Goal: Information Seeking & Learning: Learn about a topic

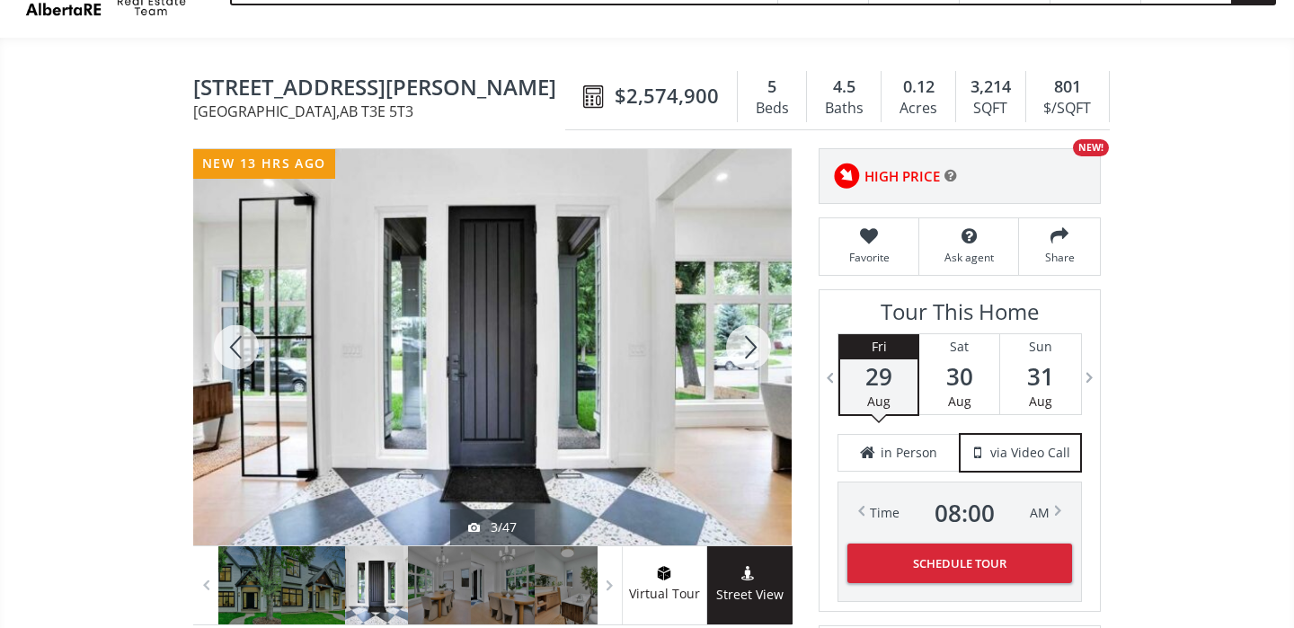
scroll to position [108, 0]
click at [755, 354] on div at bounding box center [749, 347] width 86 height 396
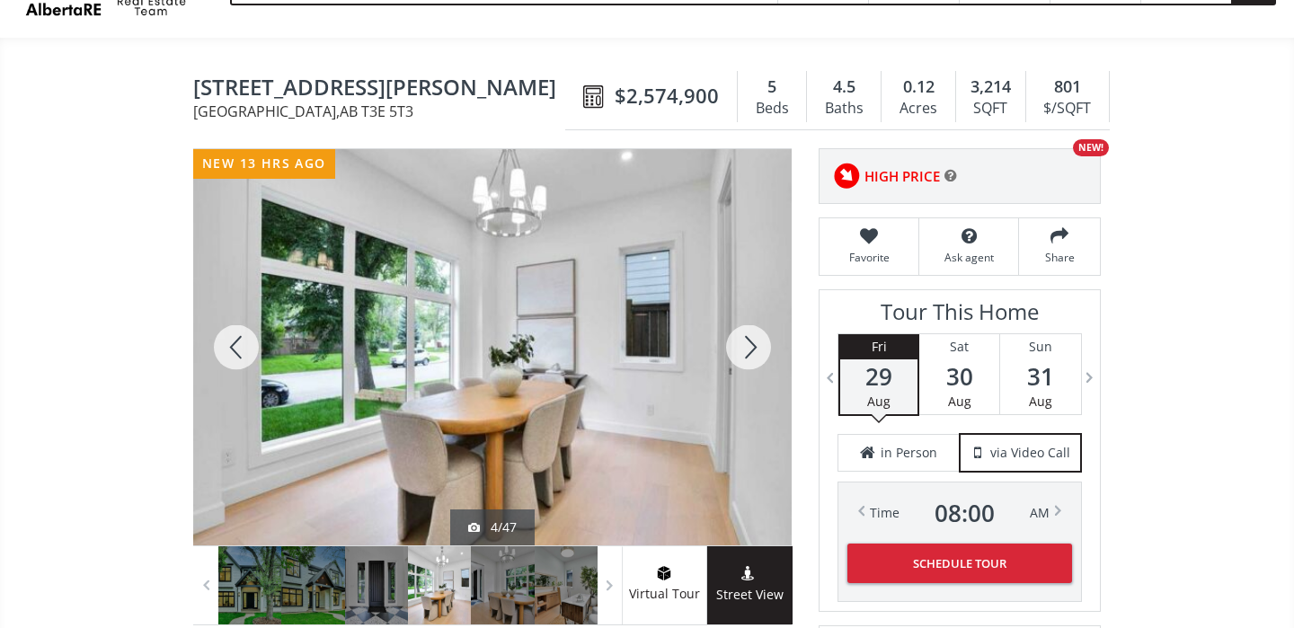
click at [755, 354] on div at bounding box center [749, 347] width 86 height 396
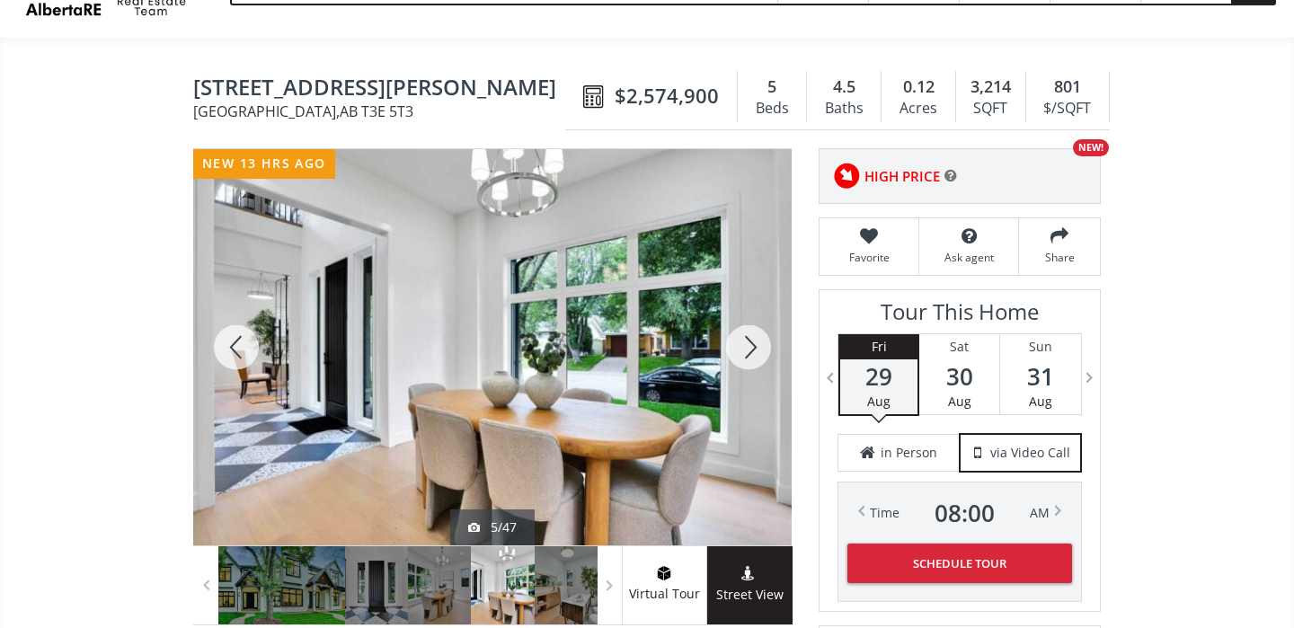
click at [755, 354] on div at bounding box center [749, 347] width 86 height 396
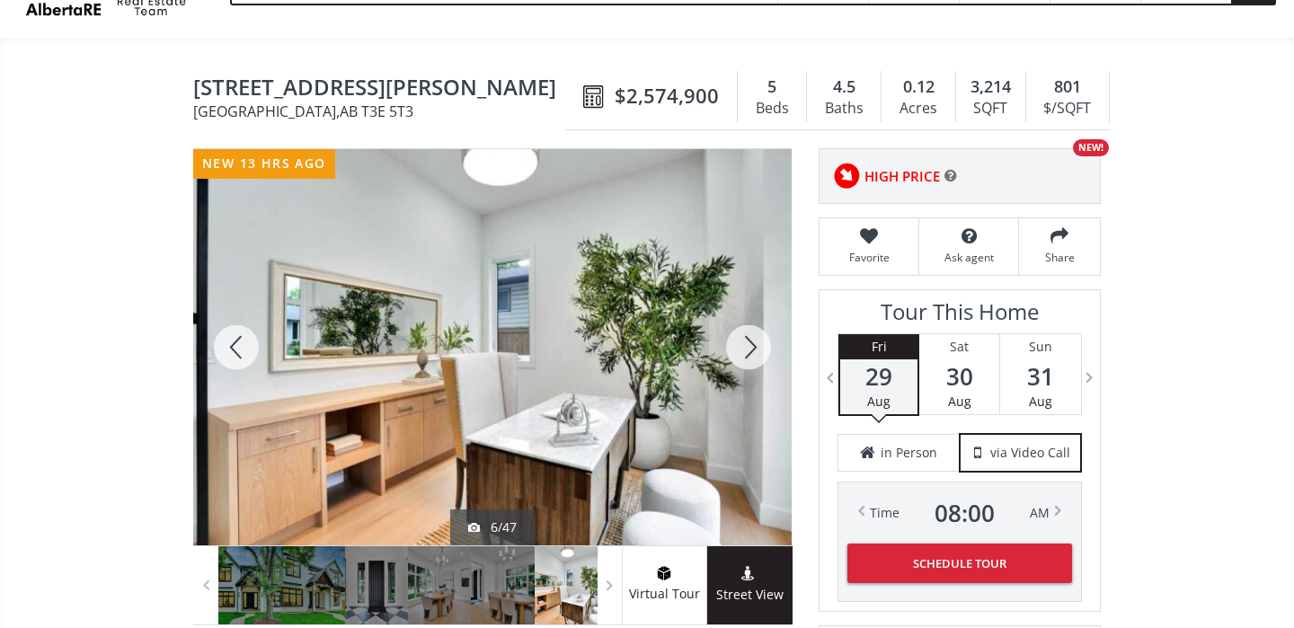
click at [755, 354] on div at bounding box center [749, 347] width 86 height 396
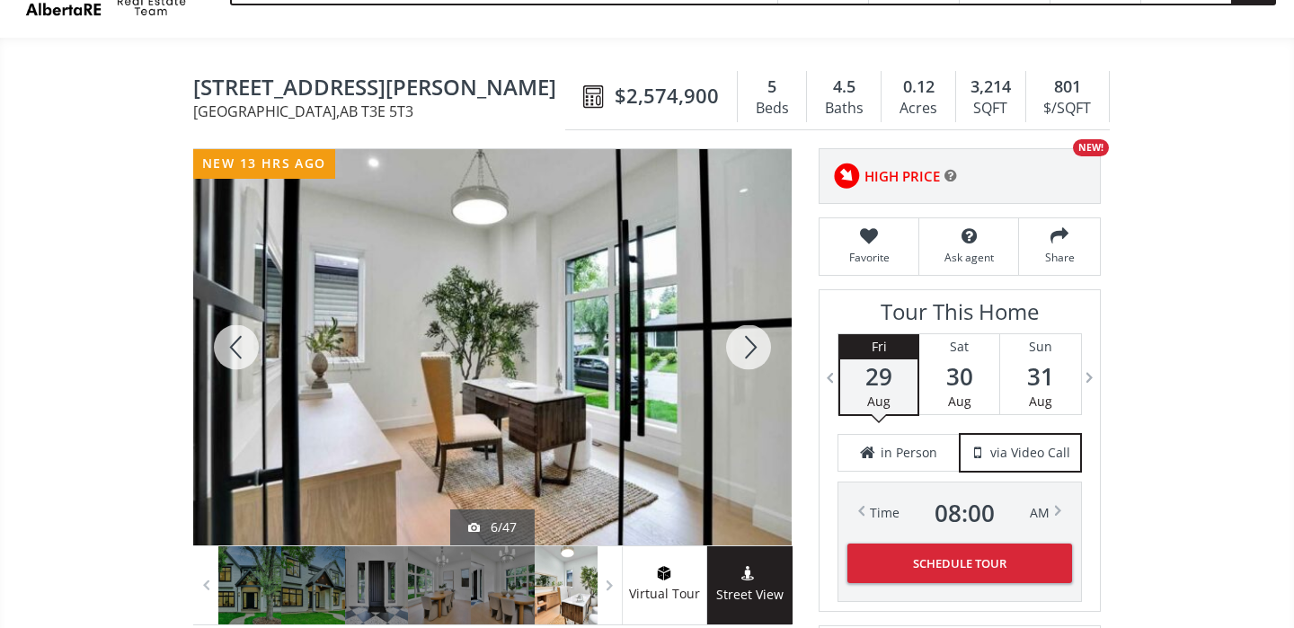
click at [755, 354] on div at bounding box center [749, 347] width 86 height 396
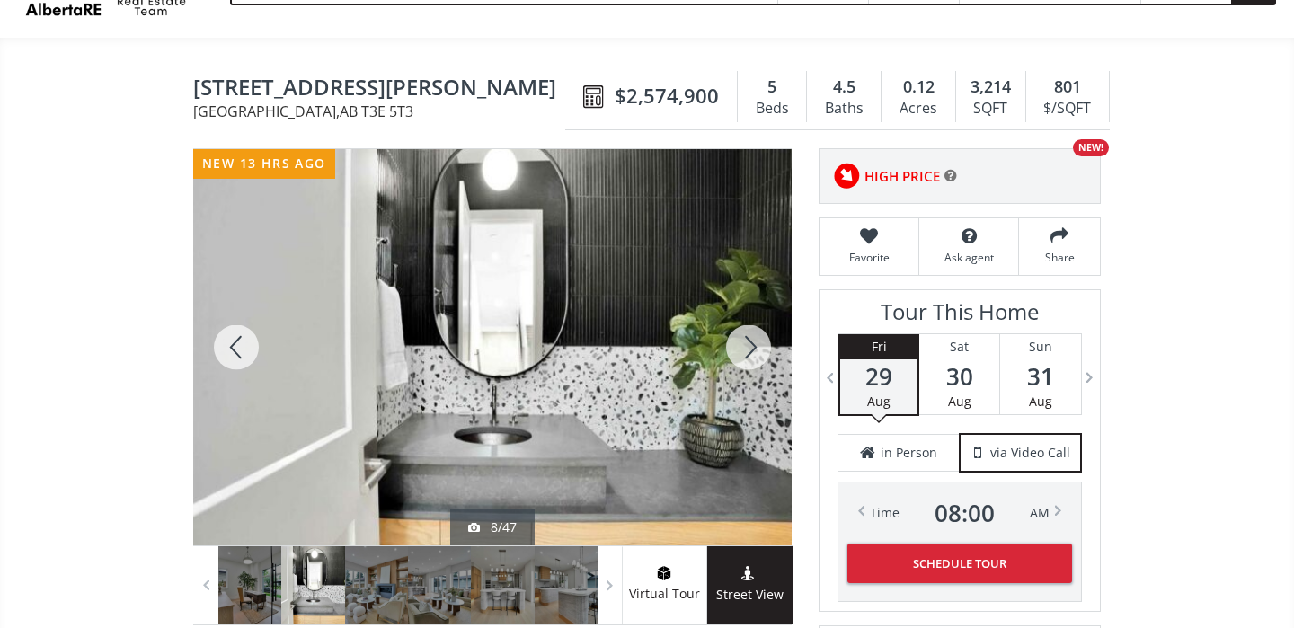
click at [755, 354] on div at bounding box center [749, 347] width 86 height 396
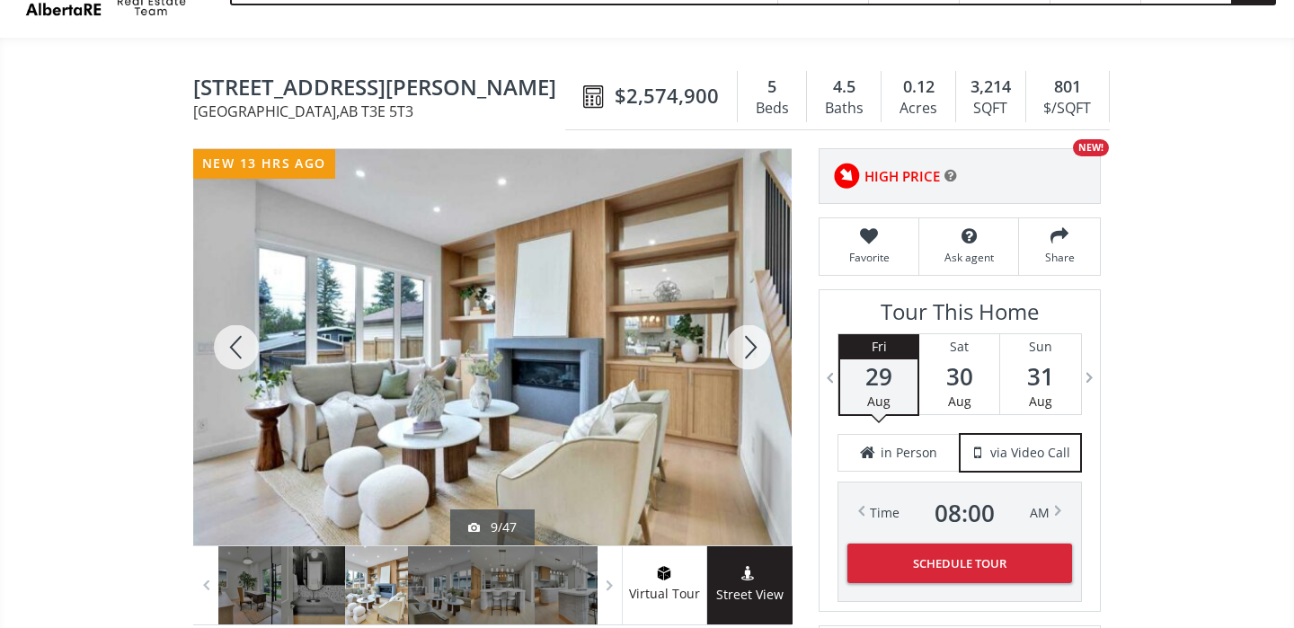
click at [755, 354] on div at bounding box center [749, 347] width 86 height 396
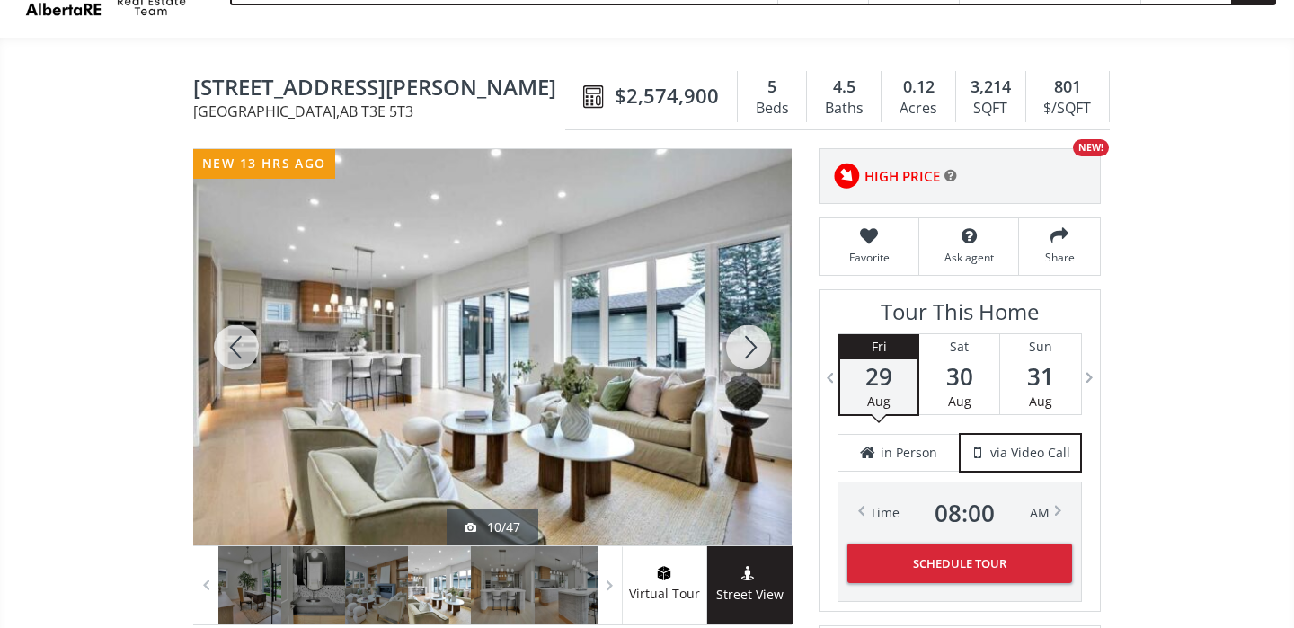
click at [755, 354] on div at bounding box center [749, 347] width 86 height 396
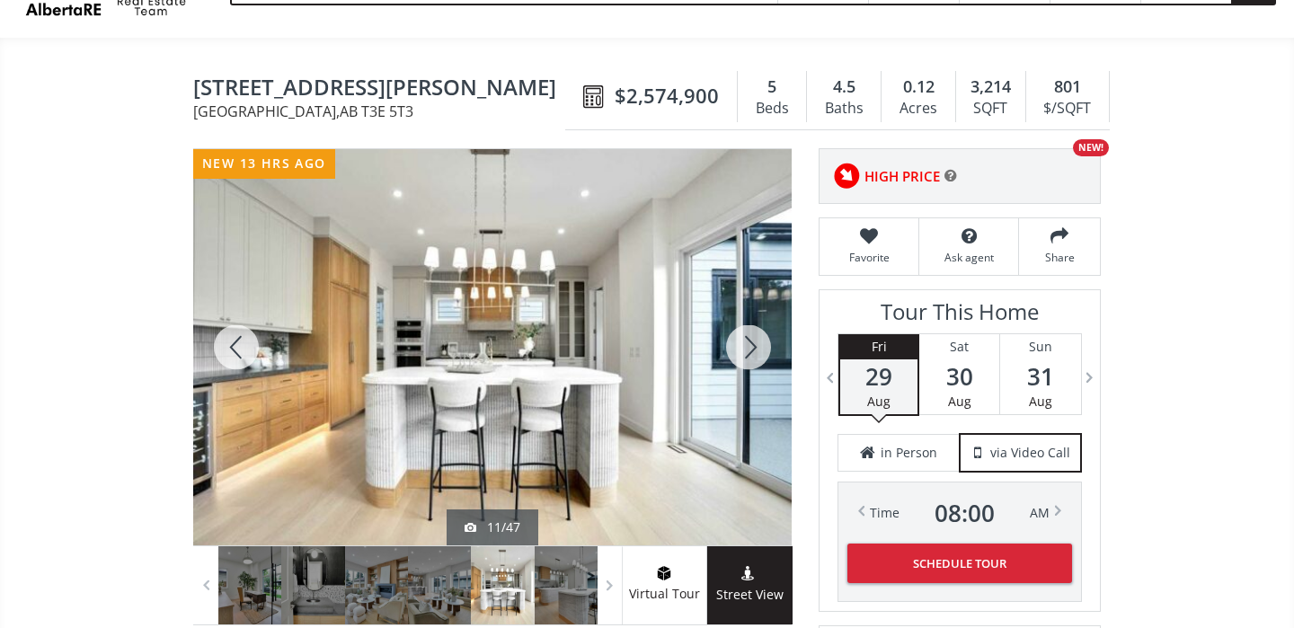
click at [755, 354] on div at bounding box center [749, 347] width 86 height 396
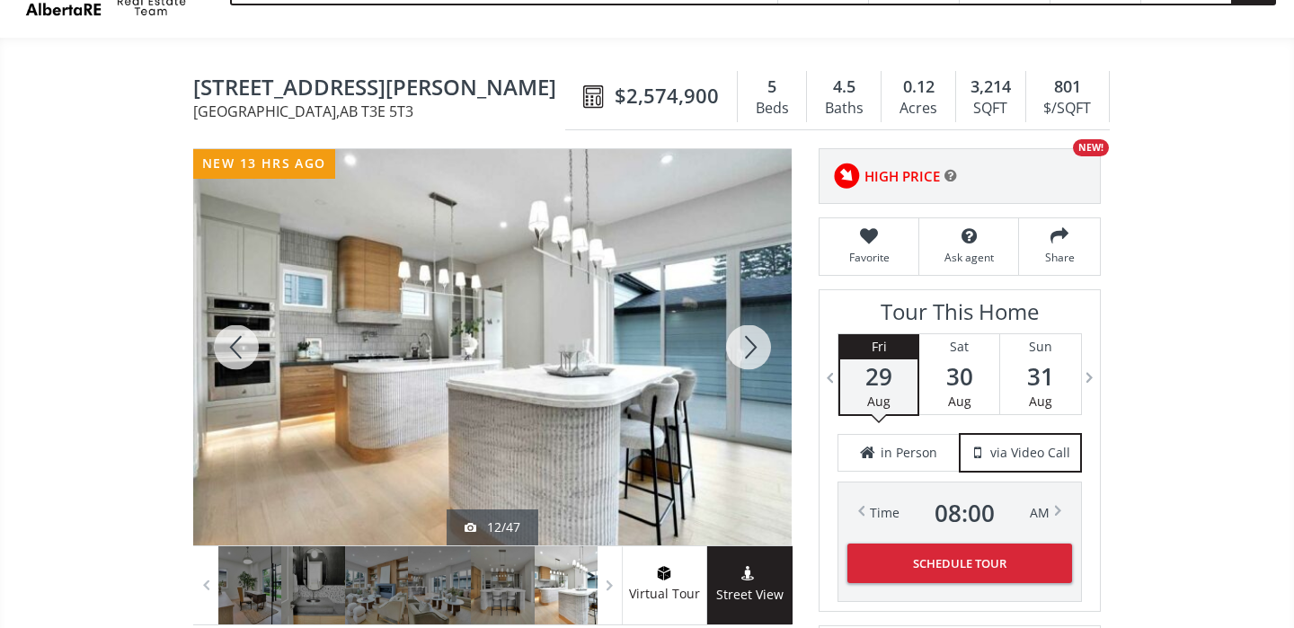
click at [755, 354] on div at bounding box center [749, 347] width 86 height 396
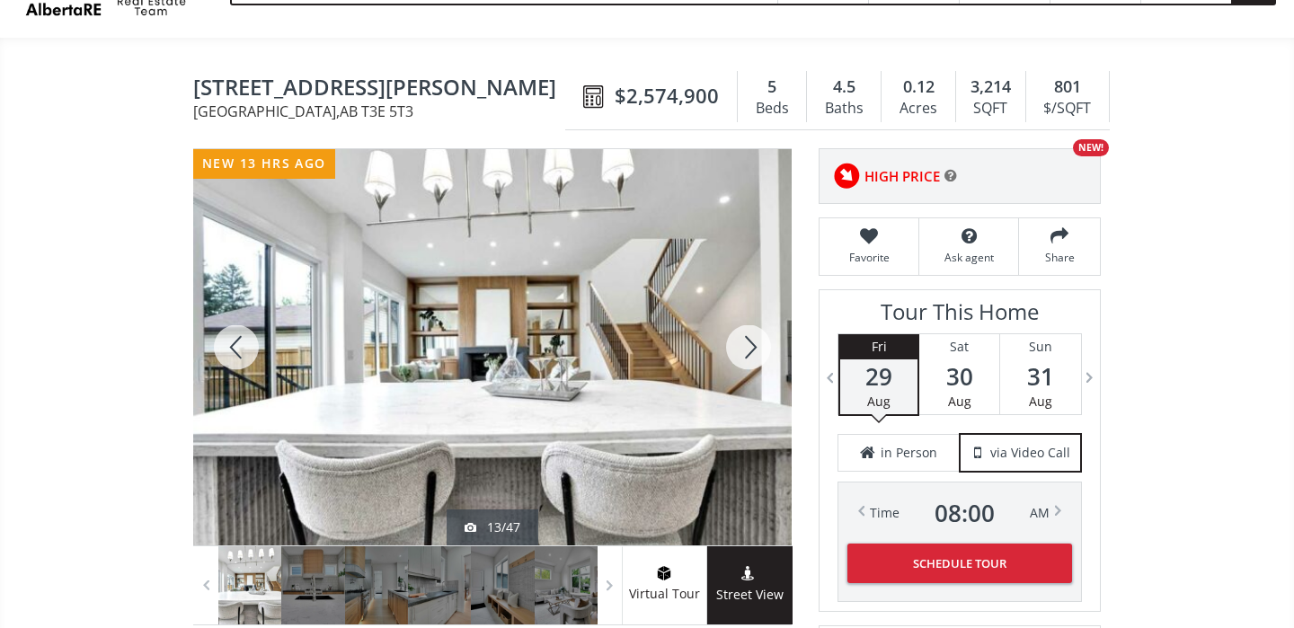
click at [755, 354] on div at bounding box center [749, 347] width 86 height 396
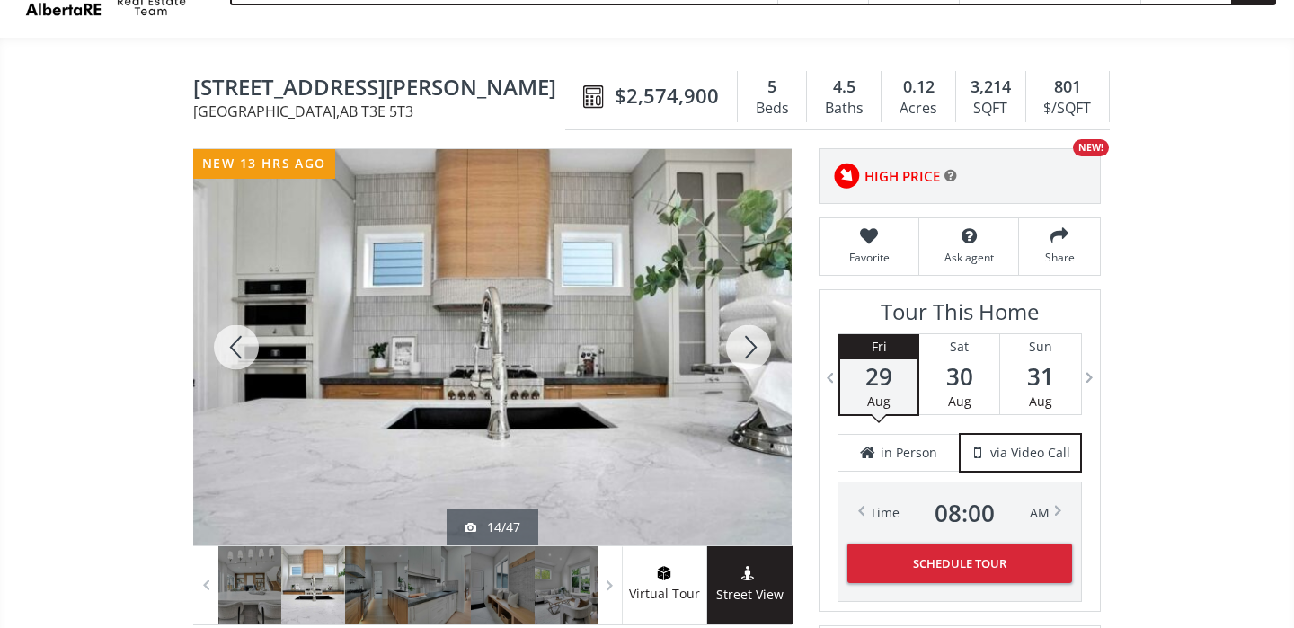
click at [755, 354] on div at bounding box center [749, 347] width 86 height 396
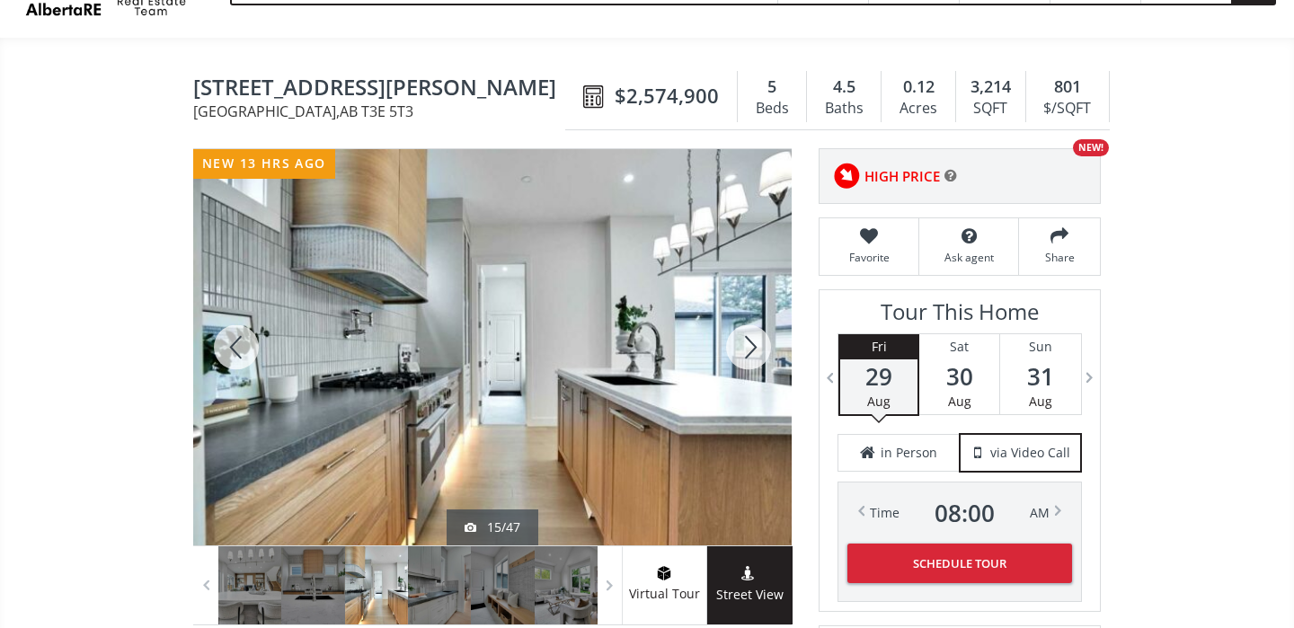
click at [755, 354] on div at bounding box center [749, 347] width 86 height 396
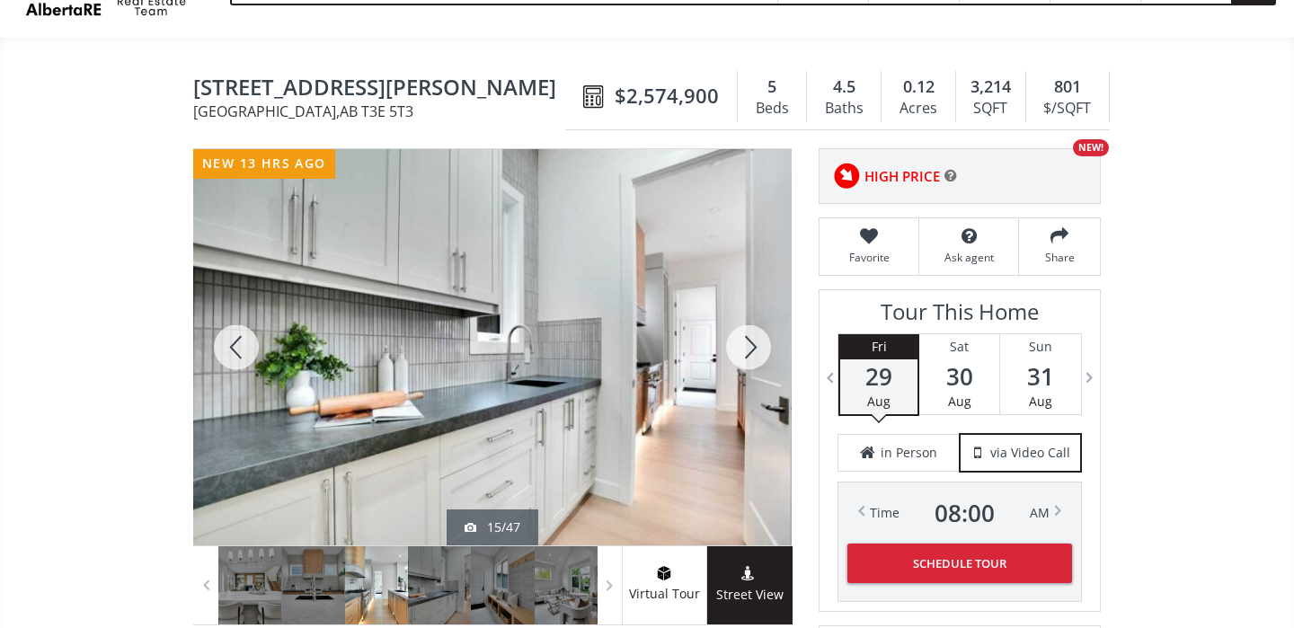
click at [755, 354] on div at bounding box center [749, 347] width 86 height 396
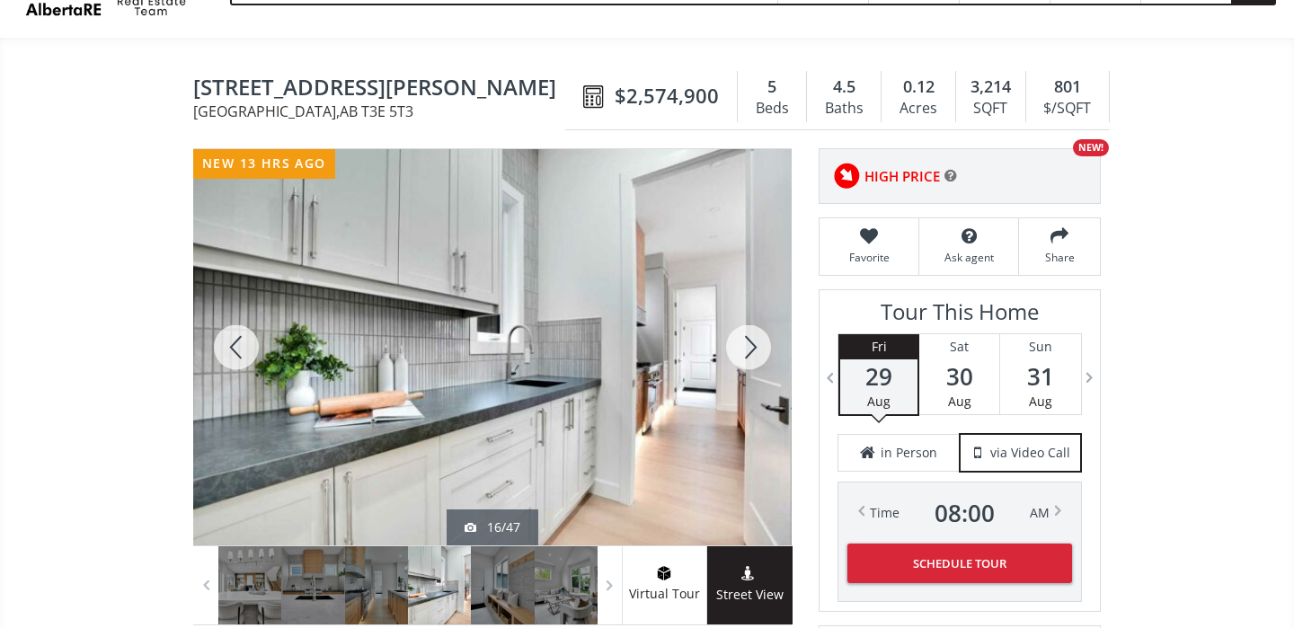
click at [755, 354] on div at bounding box center [749, 347] width 86 height 396
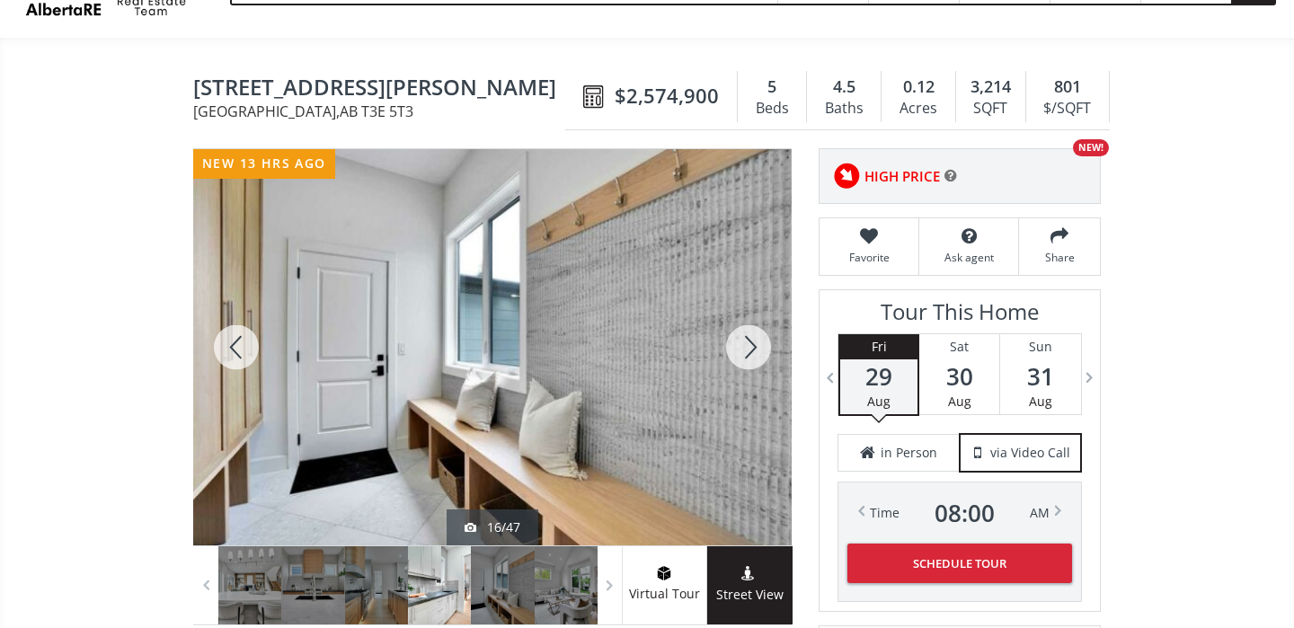
click at [755, 354] on div at bounding box center [749, 347] width 86 height 396
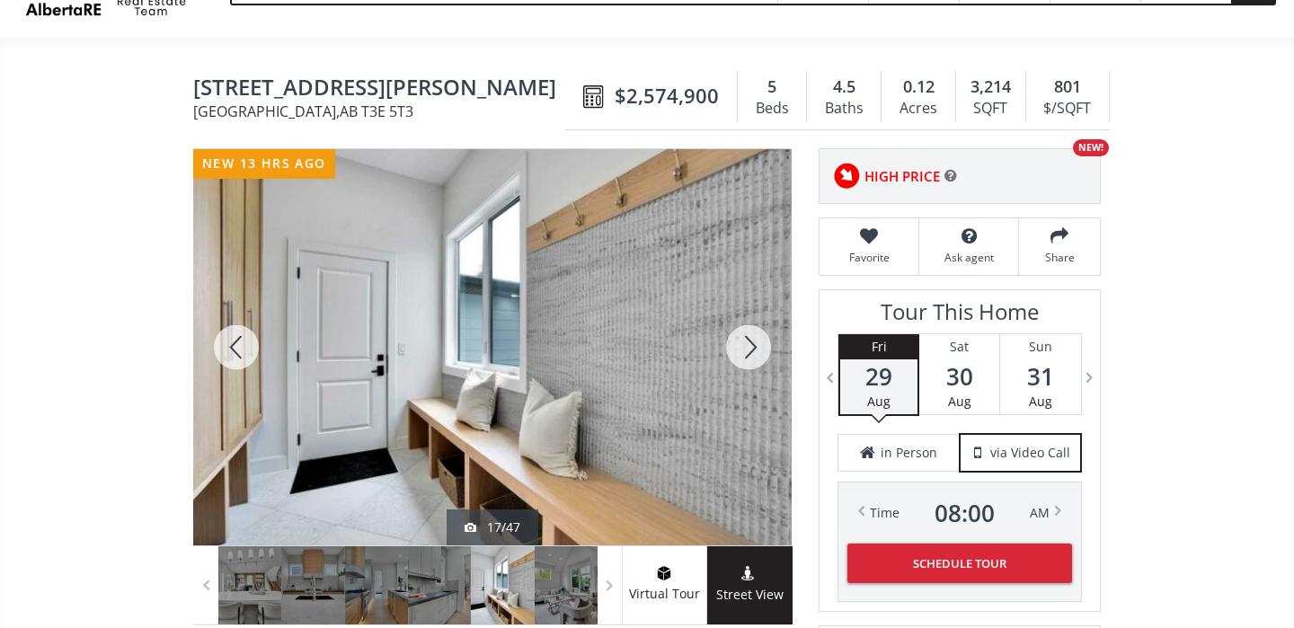
click at [755, 354] on div at bounding box center [749, 347] width 86 height 396
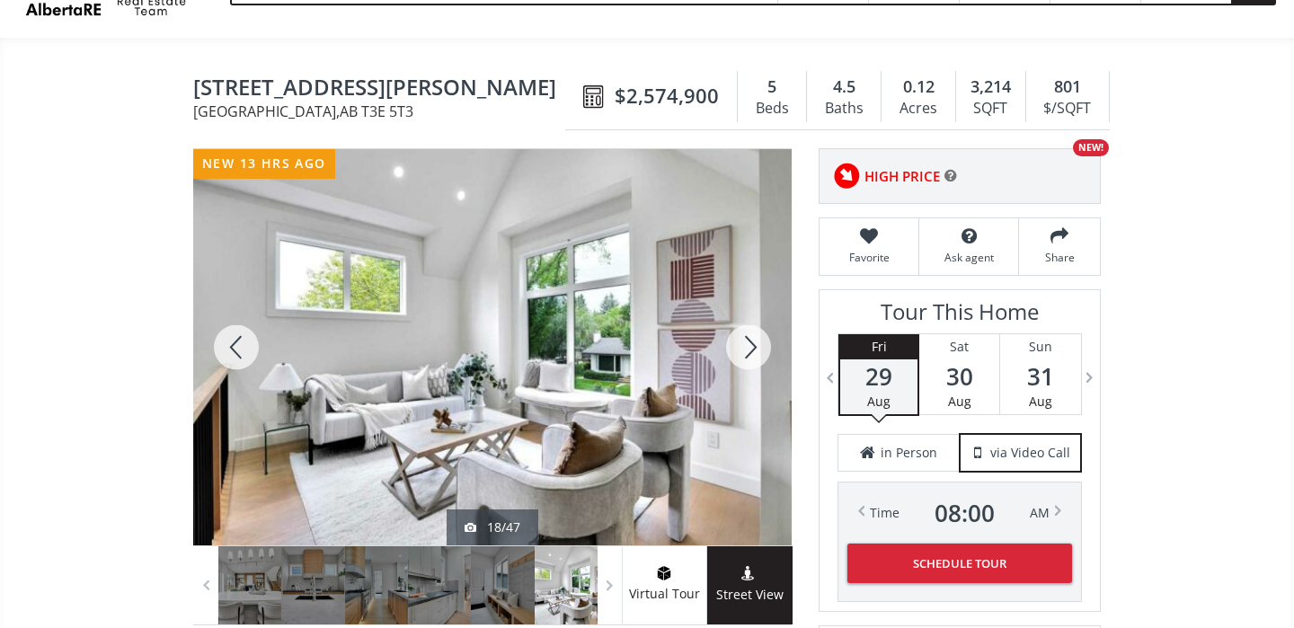
click at [755, 354] on div at bounding box center [749, 347] width 86 height 396
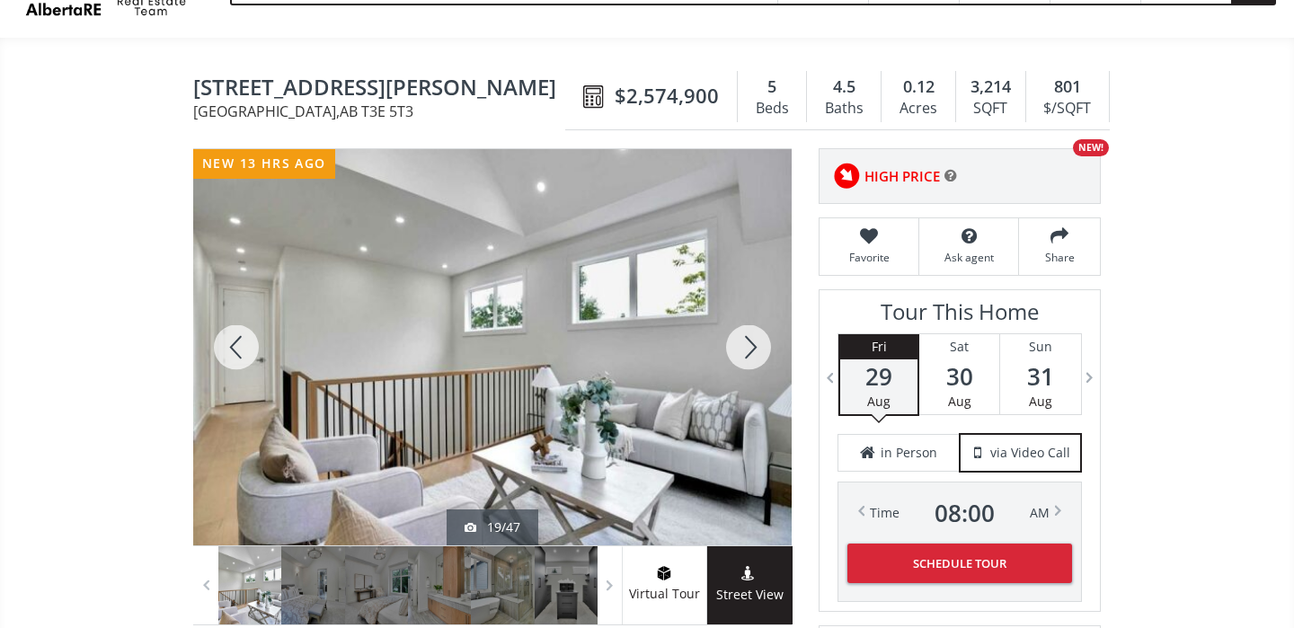
click at [755, 354] on div at bounding box center [749, 347] width 86 height 396
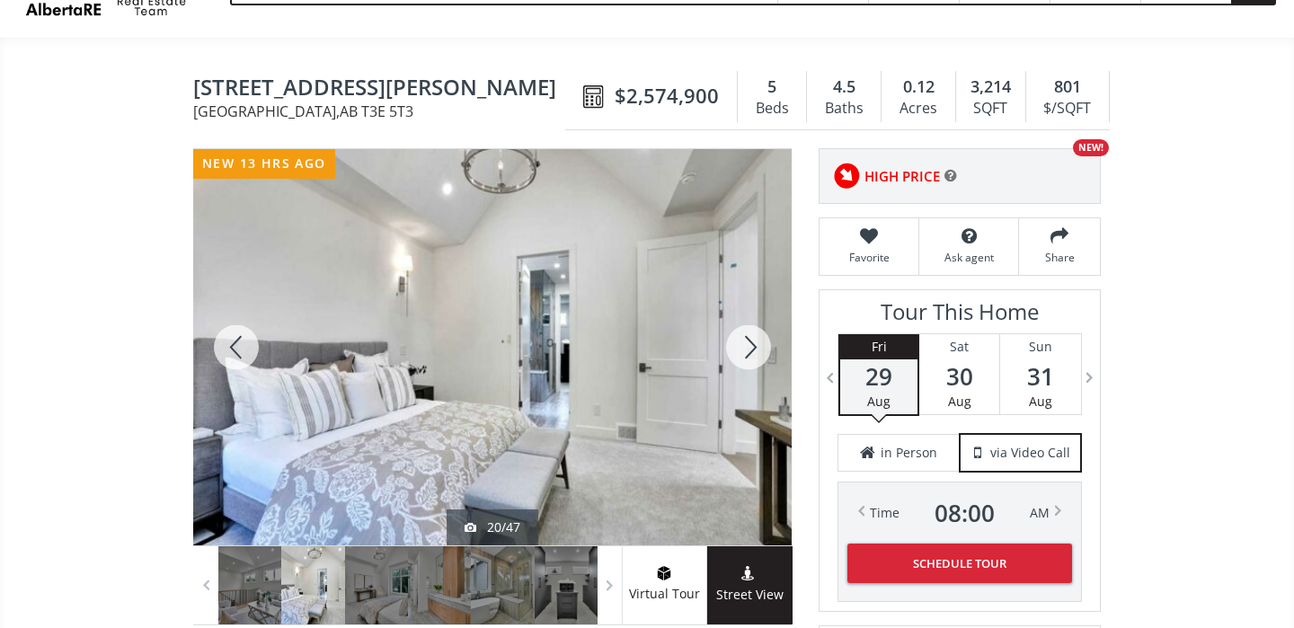
click at [755, 354] on div at bounding box center [749, 347] width 86 height 396
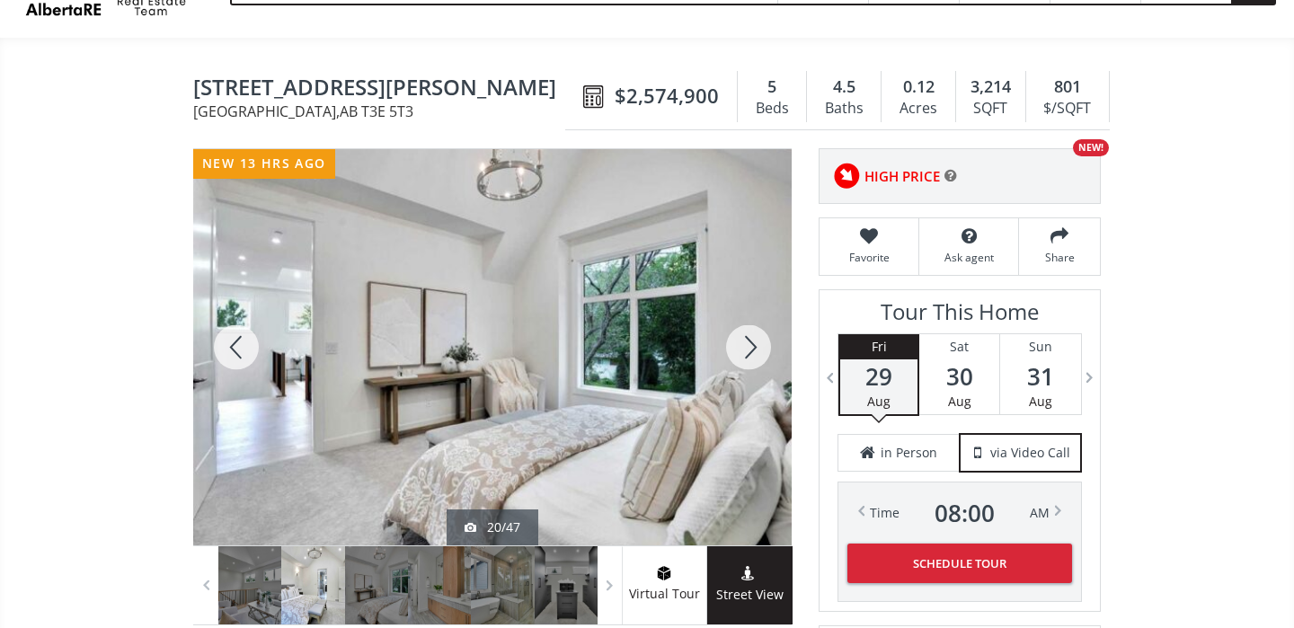
click at [755, 354] on div at bounding box center [749, 347] width 86 height 396
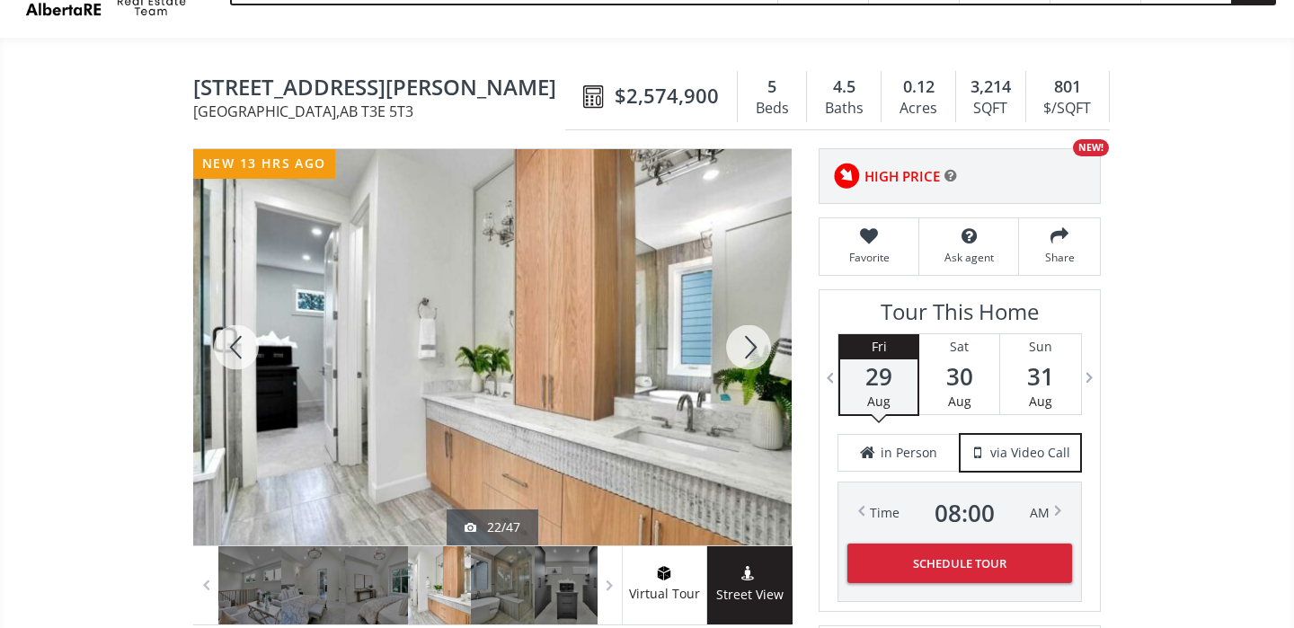
click at [755, 354] on div at bounding box center [749, 347] width 86 height 396
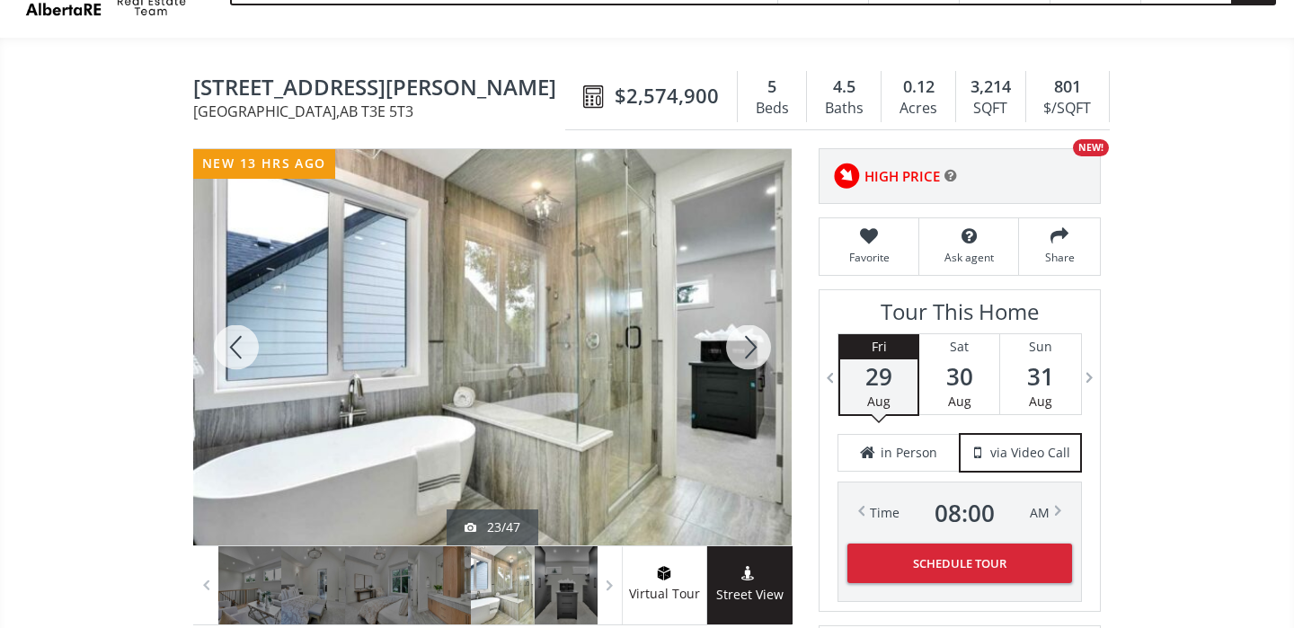
click at [755, 354] on div at bounding box center [749, 347] width 86 height 396
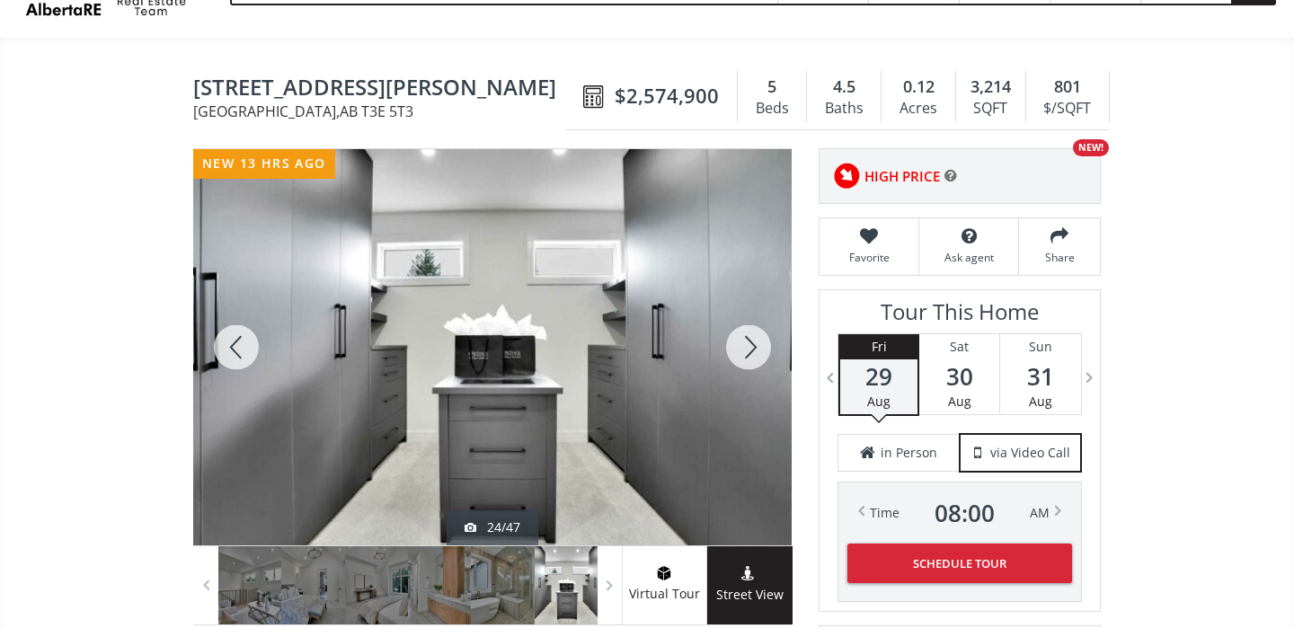
click at [755, 354] on div at bounding box center [749, 347] width 86 height 396
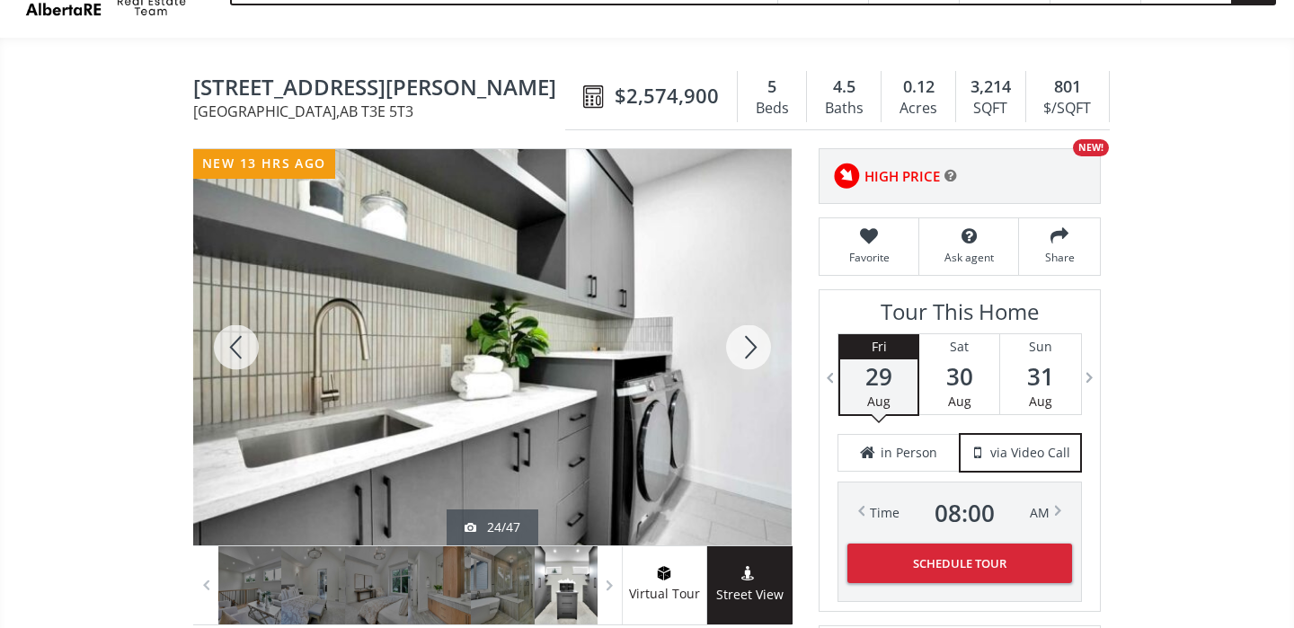
click at [755, 354] on div at bounding box center [749, 347] width 86 height 396
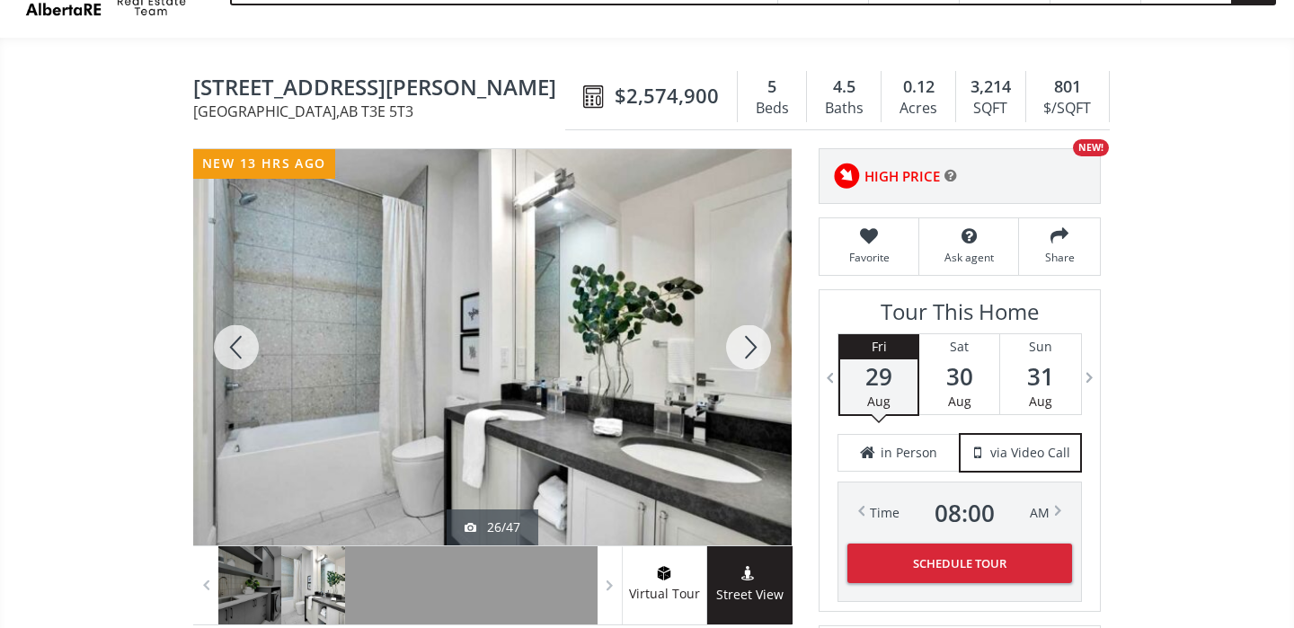
click at [755, 354] on div at bounding box center [749, 347] width 86 height 396
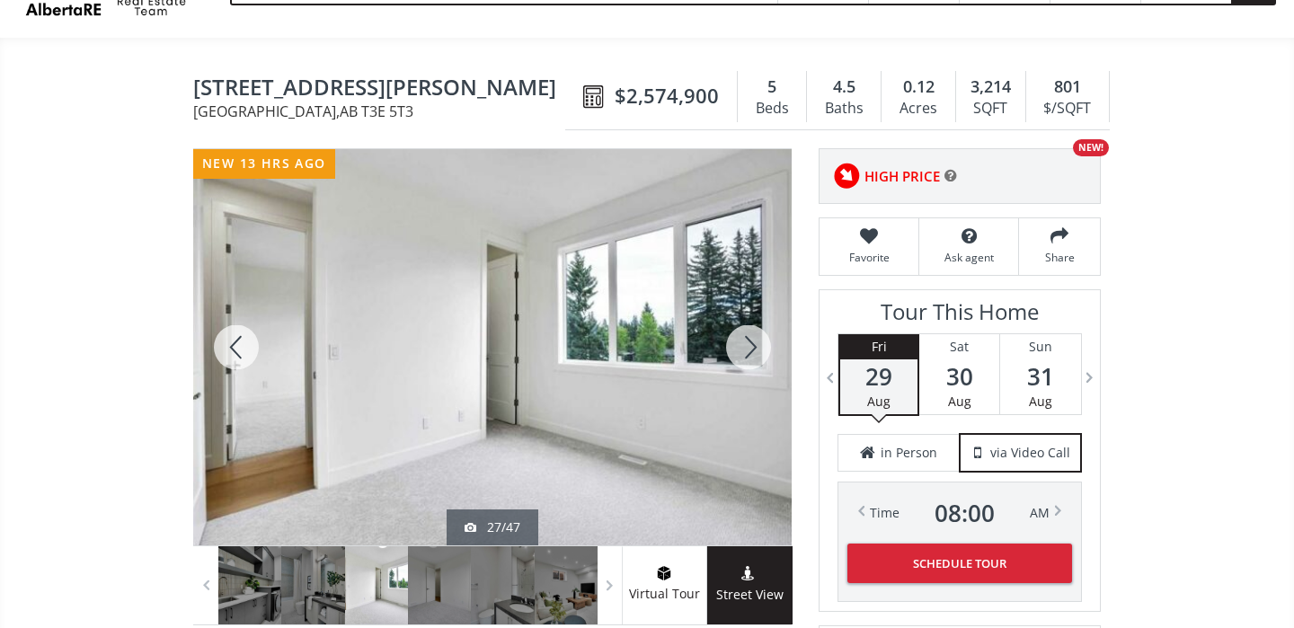
click at [755, 354] on div at bounding box center [749, 347] width 86 height 396
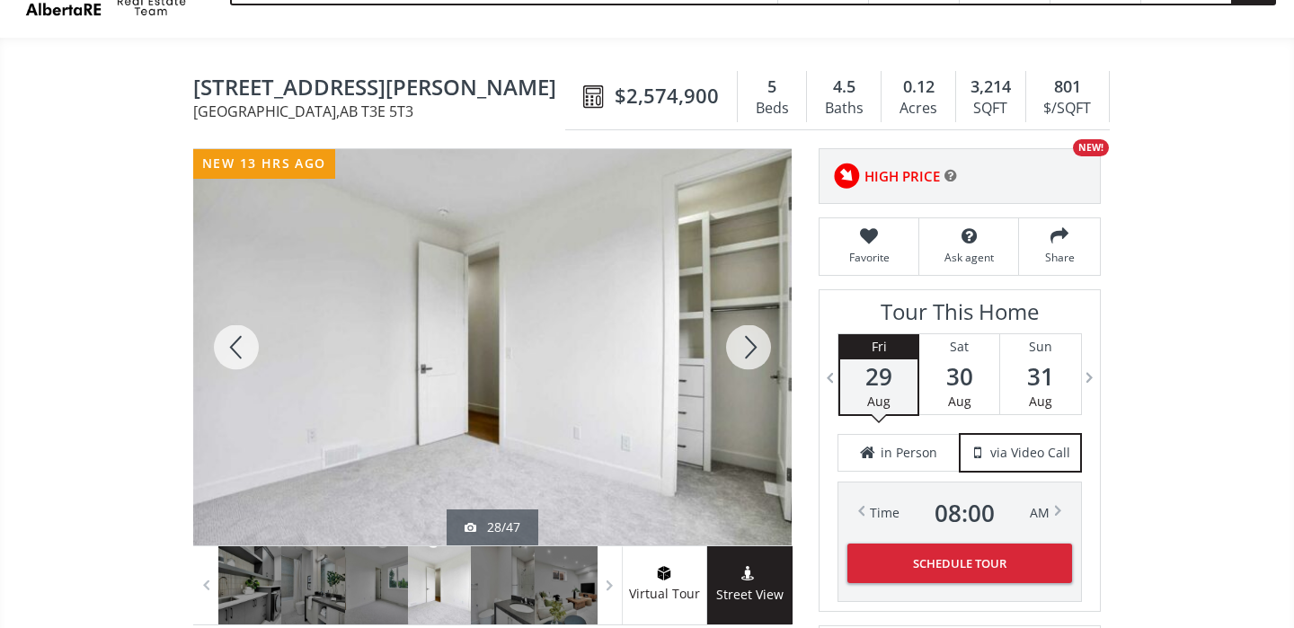
click at [755, 354] on div at bounding box center [749, 347] width 86 height 396
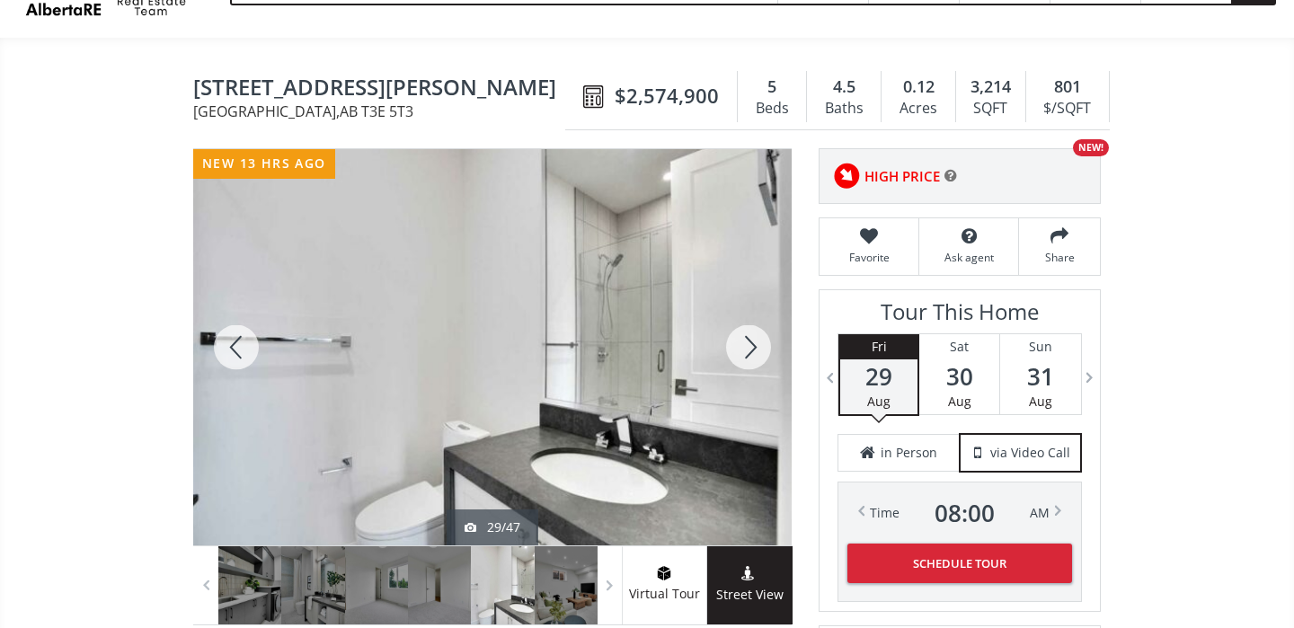
click at [755, 354] on div at bounding box center [749, 347] width 86 height 396
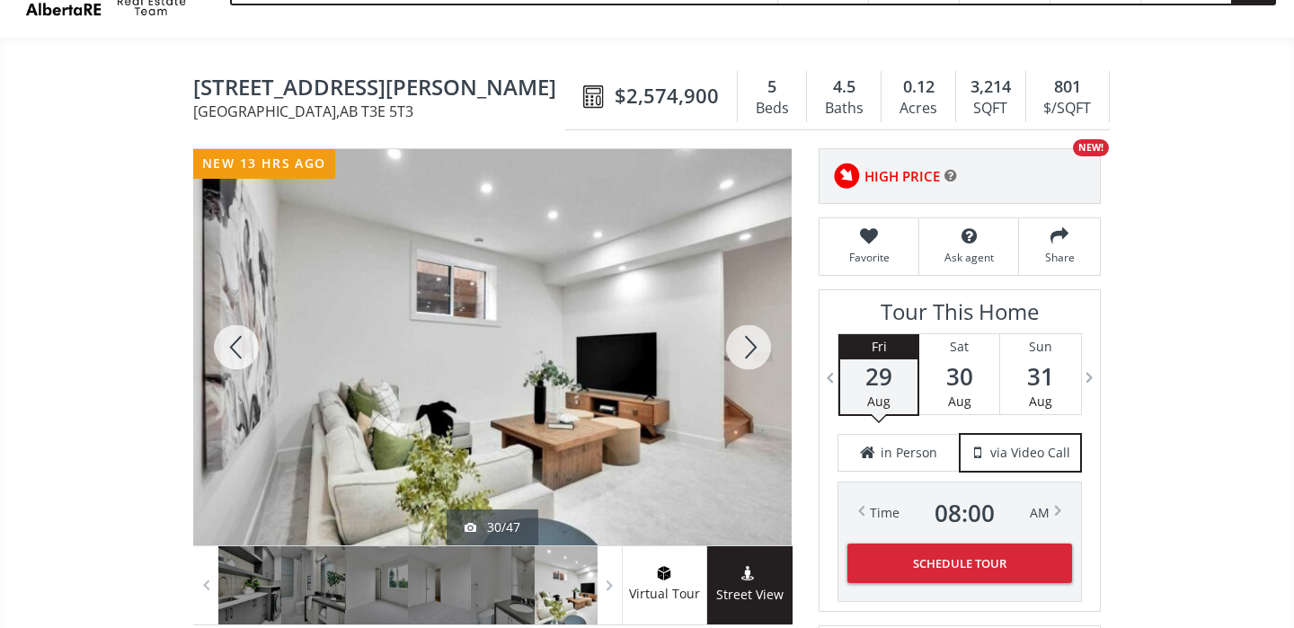
click at [755, 354] on div at bounding box center [749, 347] width 86 height 396
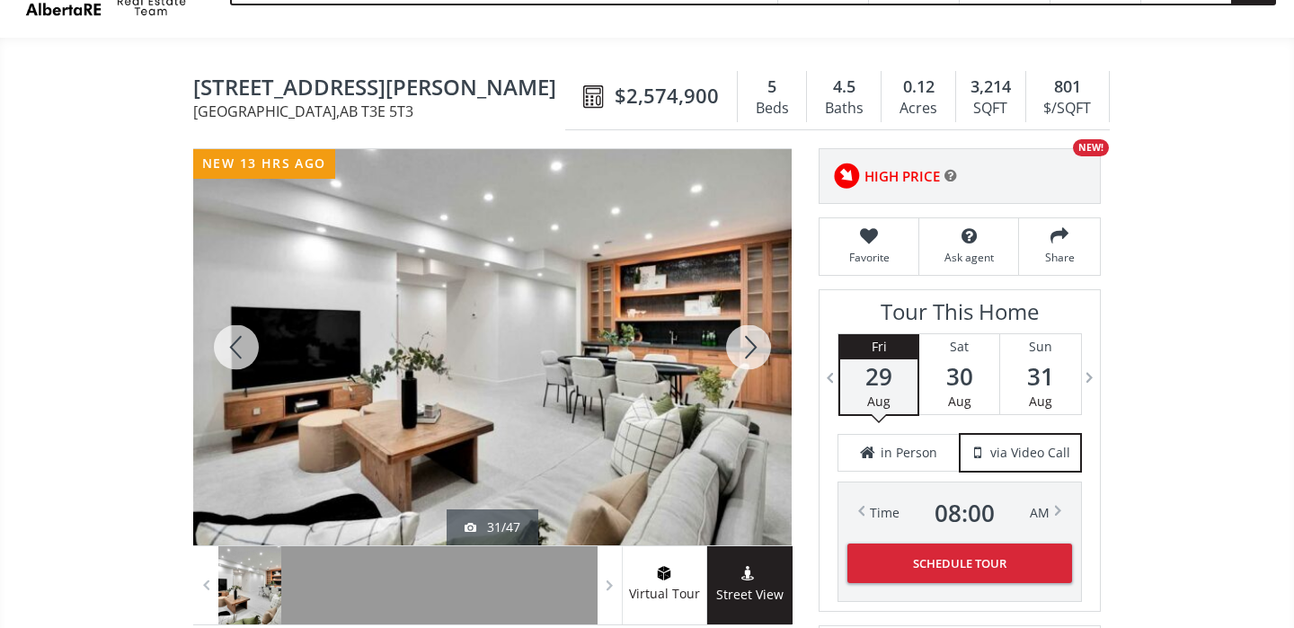
click at [755, 354] on div at bounding box center [749, 347] width 86 height 396
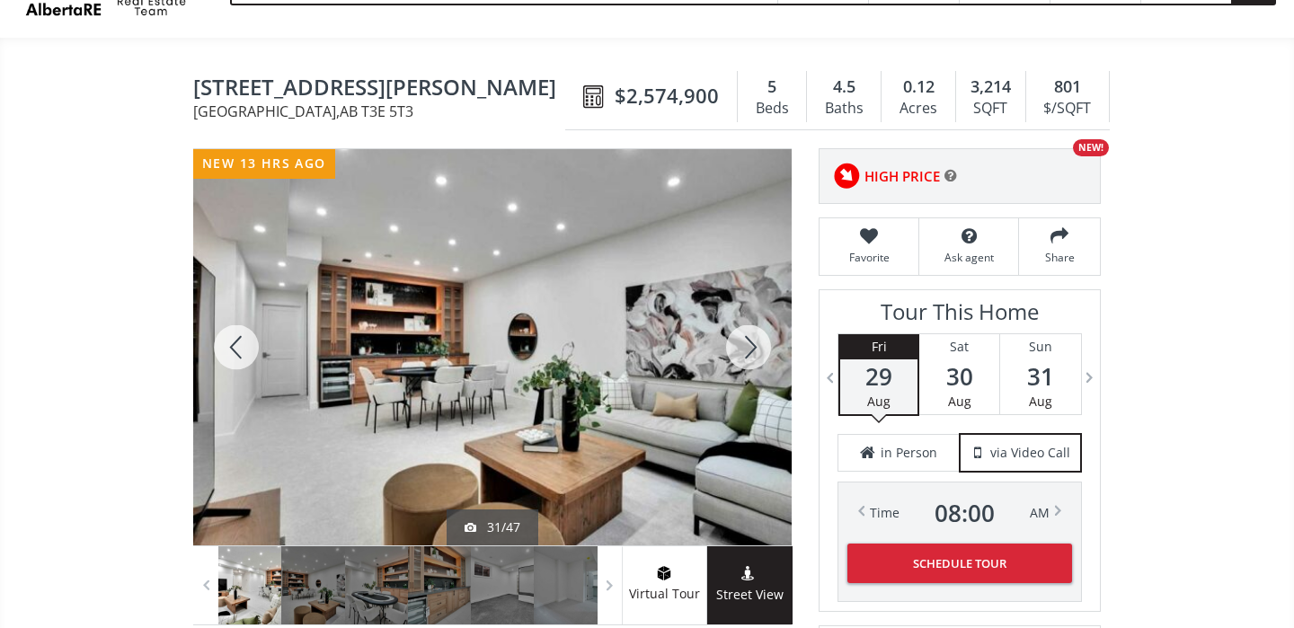
click at [755, 354] on div at bounding box center [749, 347] width 86 height 396
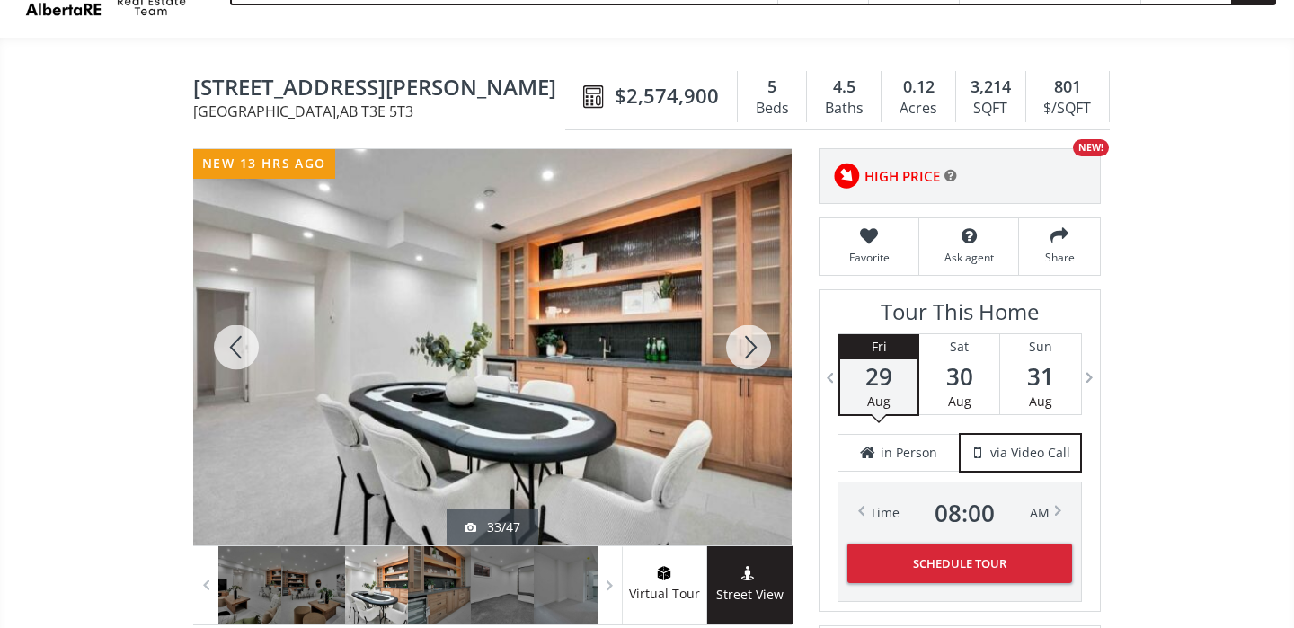
click at [755, 354] on div at bounding box center [749, 347] width 86 height 396
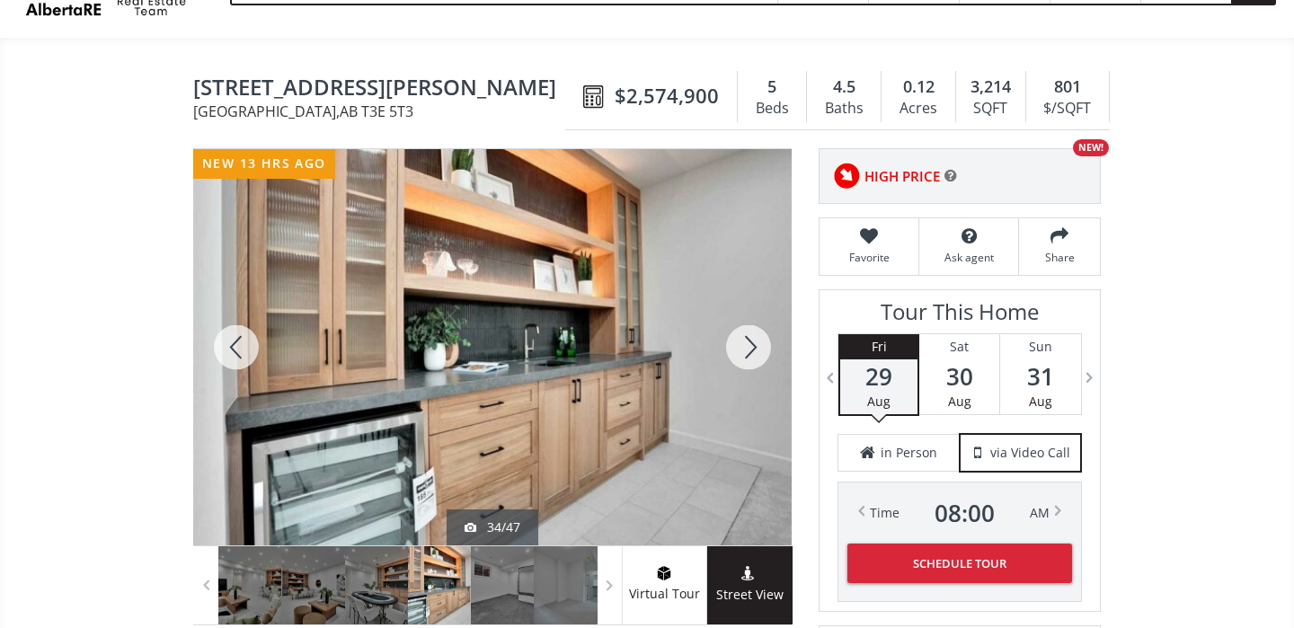
click at [755, 354] on div at bounding box center [749, 347] width 86 height 396
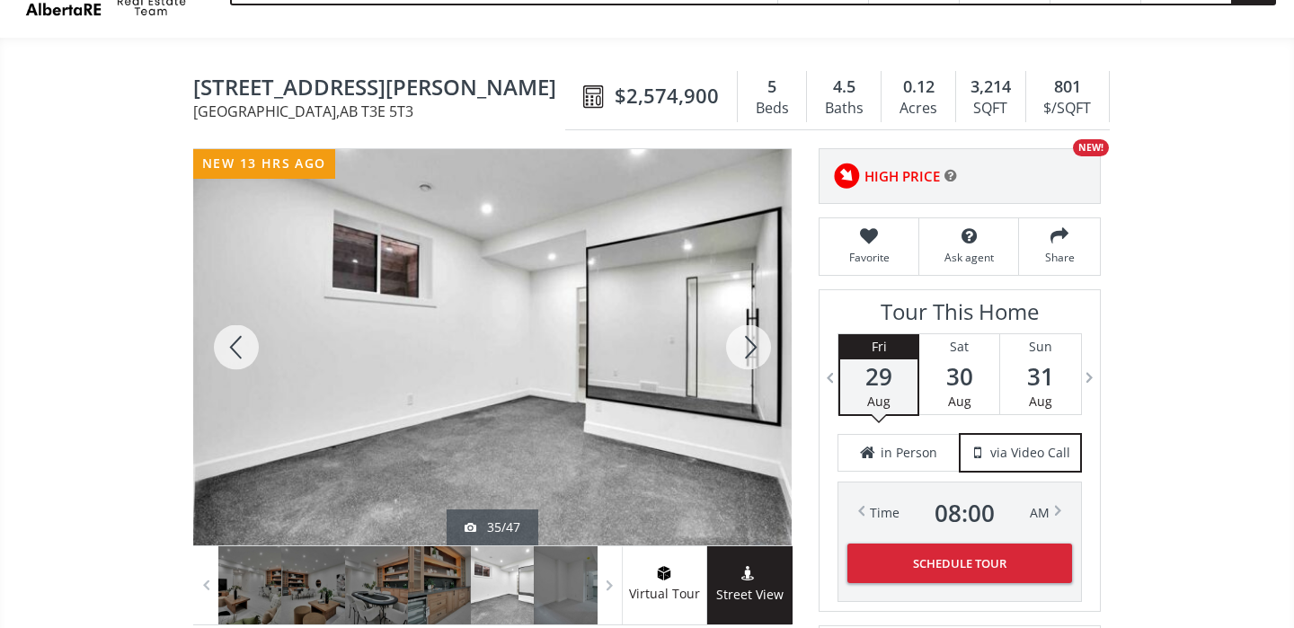
click at [755, 354] on div at bounding box center [749, 347] width 86 height 396
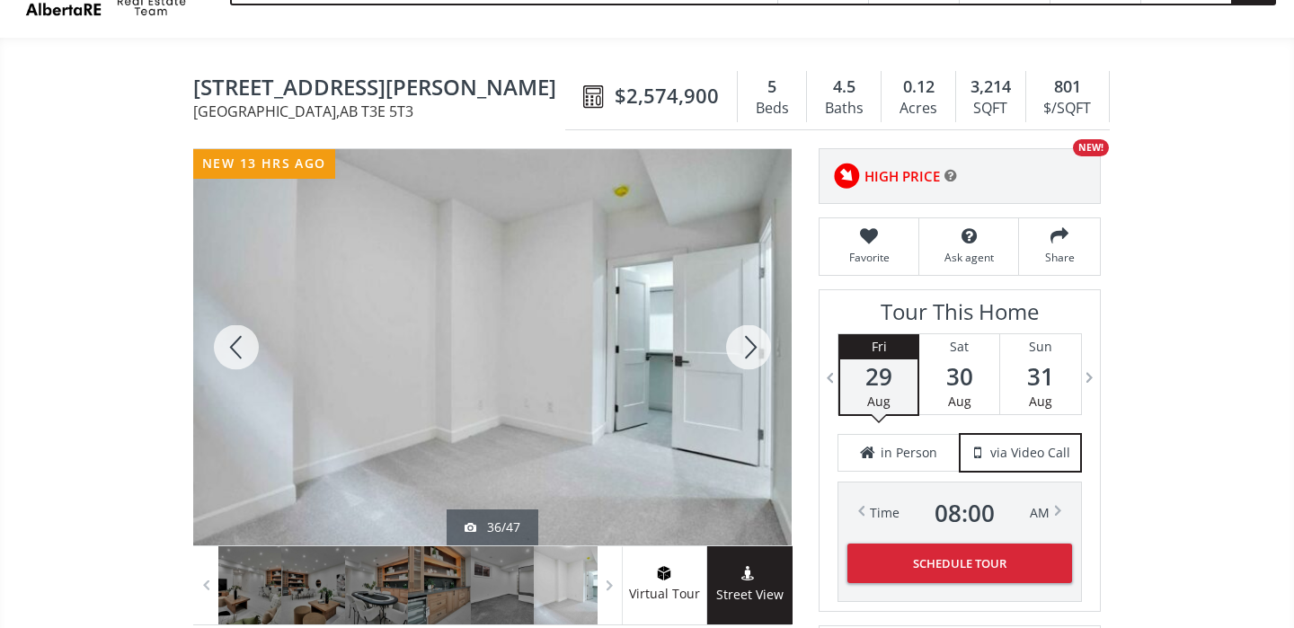
click at [755, 354] on div at bounding box center [749, 347] width 86 height 396
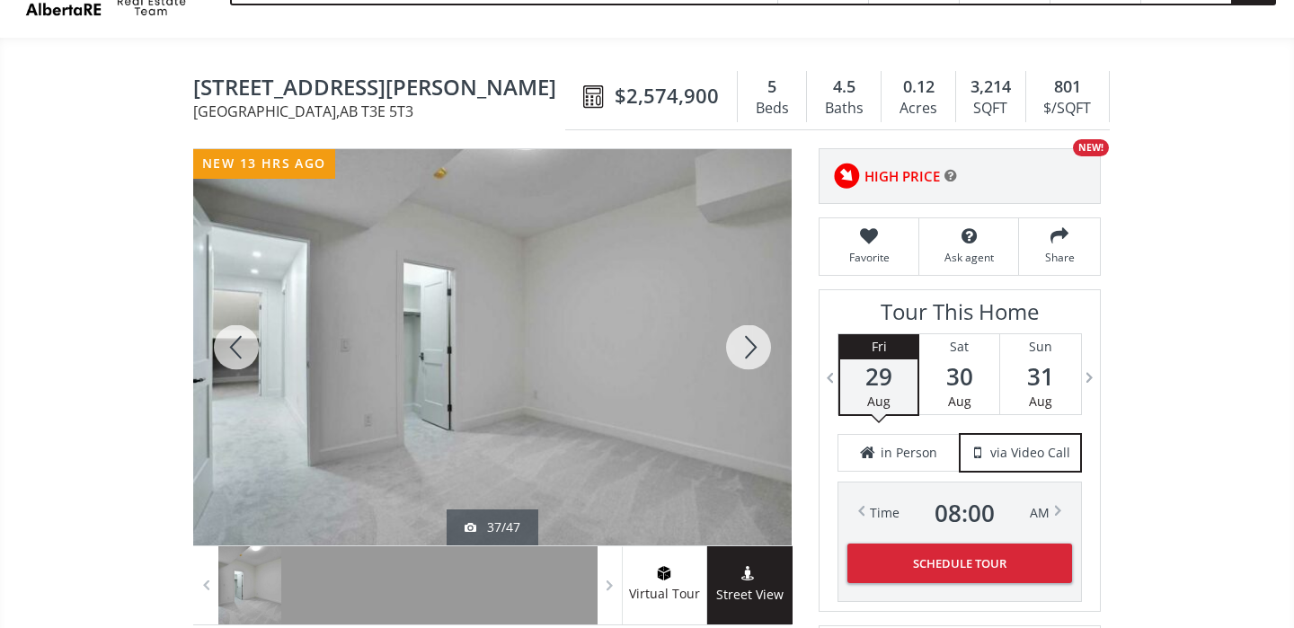
click at [755, 354] on div at bounding box center [749, 347] width 86 height 396
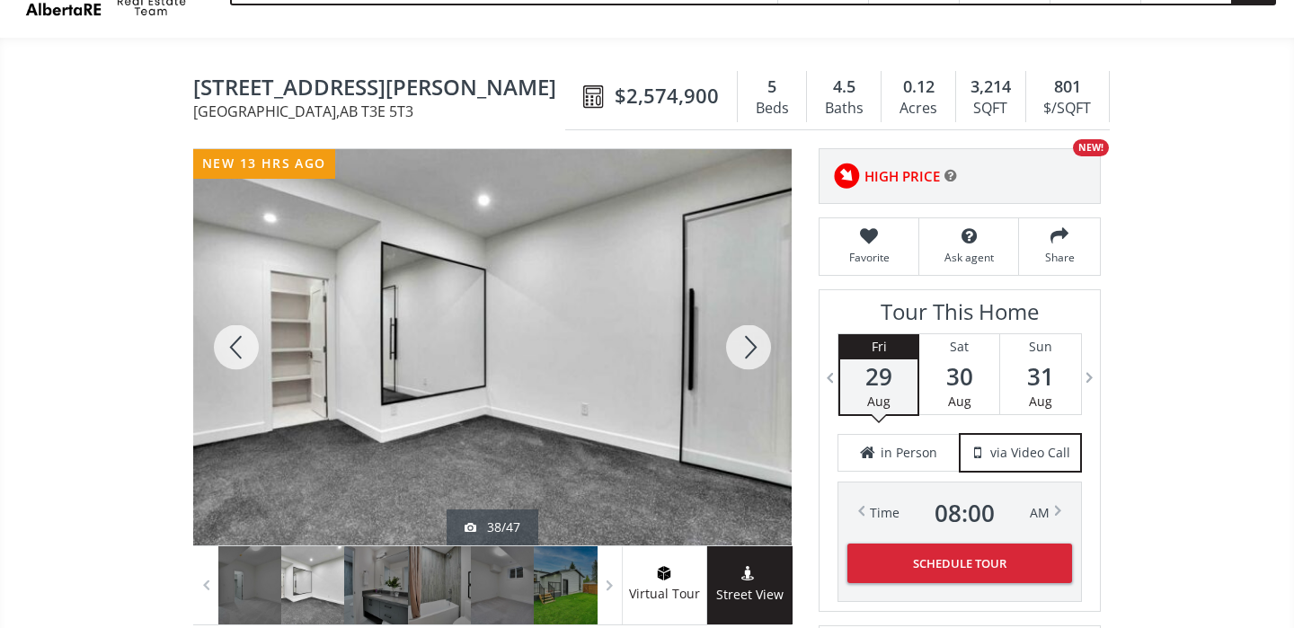
click at [755, 354] on div at bounding box center [749, 347] width 86 height 396
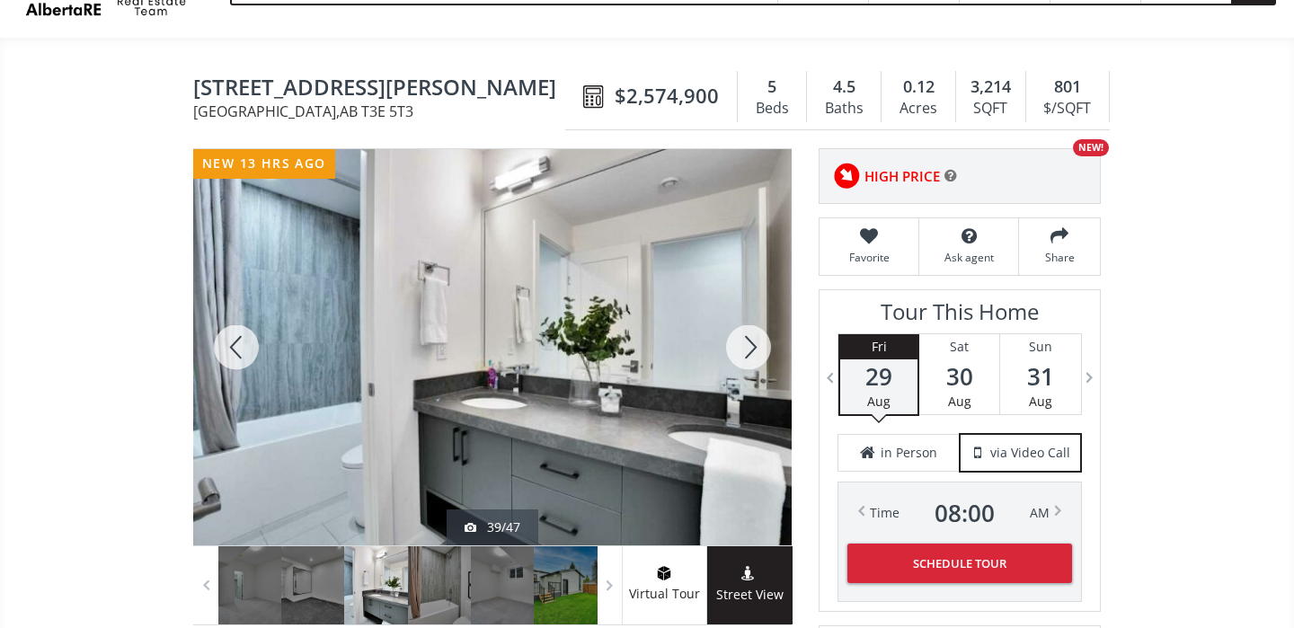
click at [755, 354] on div at bounding box center [749, 347] width 86 height 396
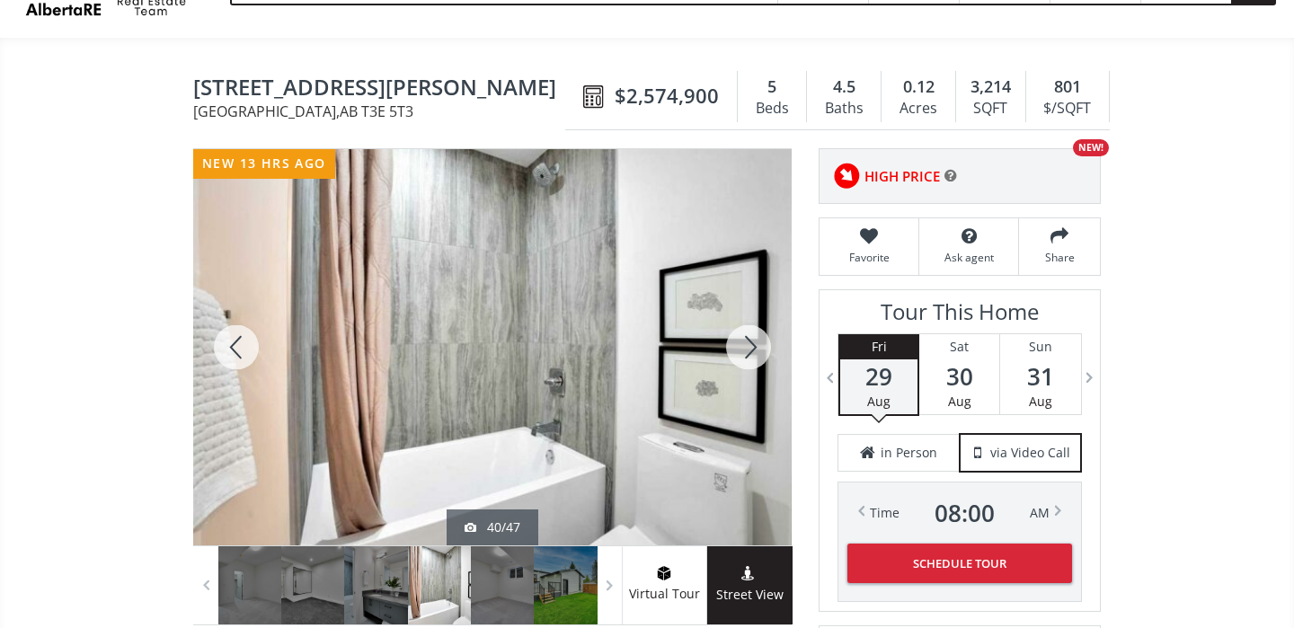
click at [755, 354] on div at bounding box center [749, 347] width 86 height 396
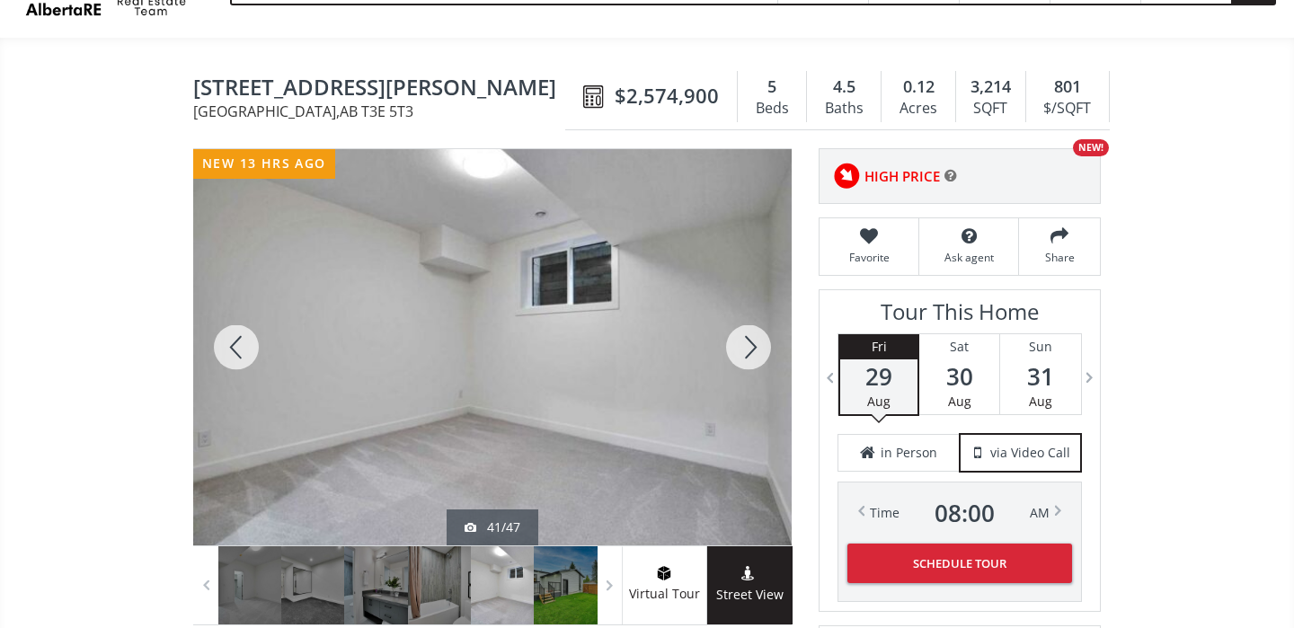
click at [755, 354] on div at bounding box center [749, 347] width 86 height 396
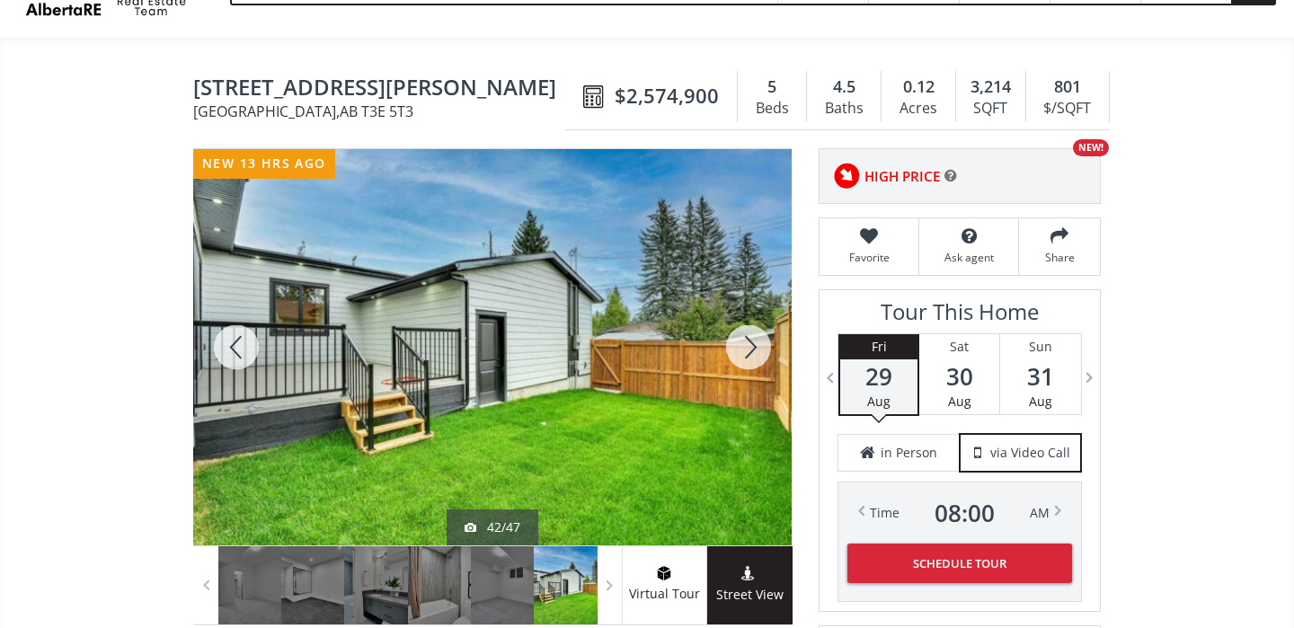
click at [755, 354] on div at bounding box center [749, 347] width 86 height 396
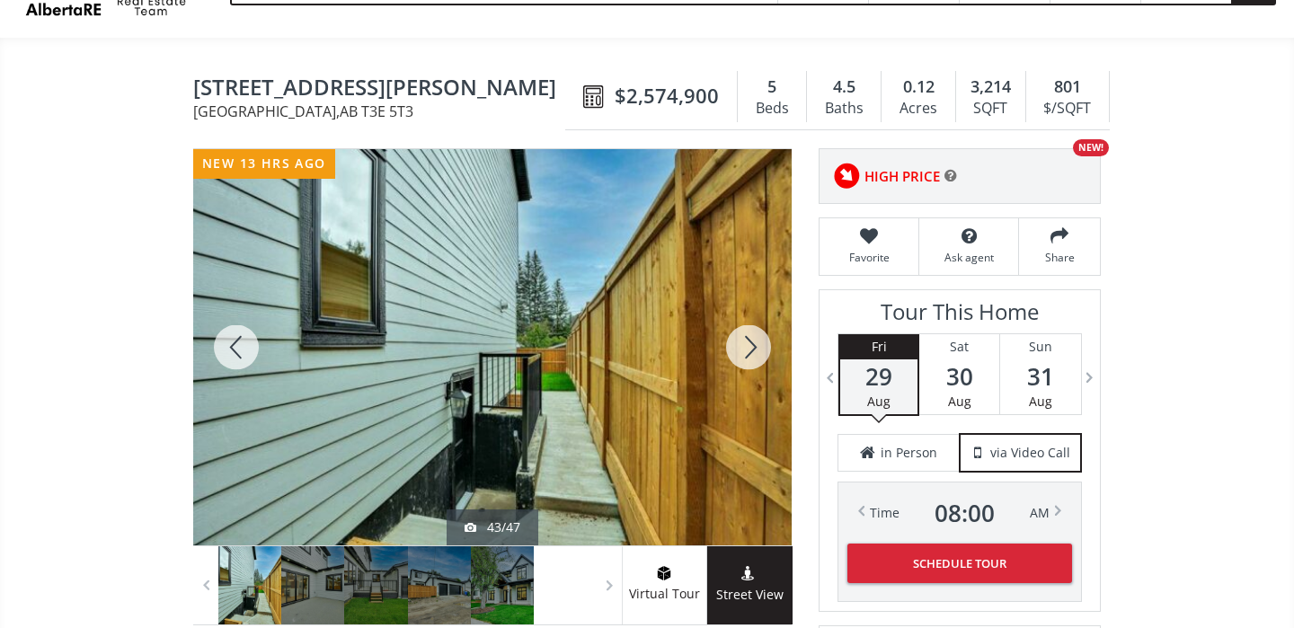
click at [755, 354] on div at bounding box center [749, 347] width 86 height 396
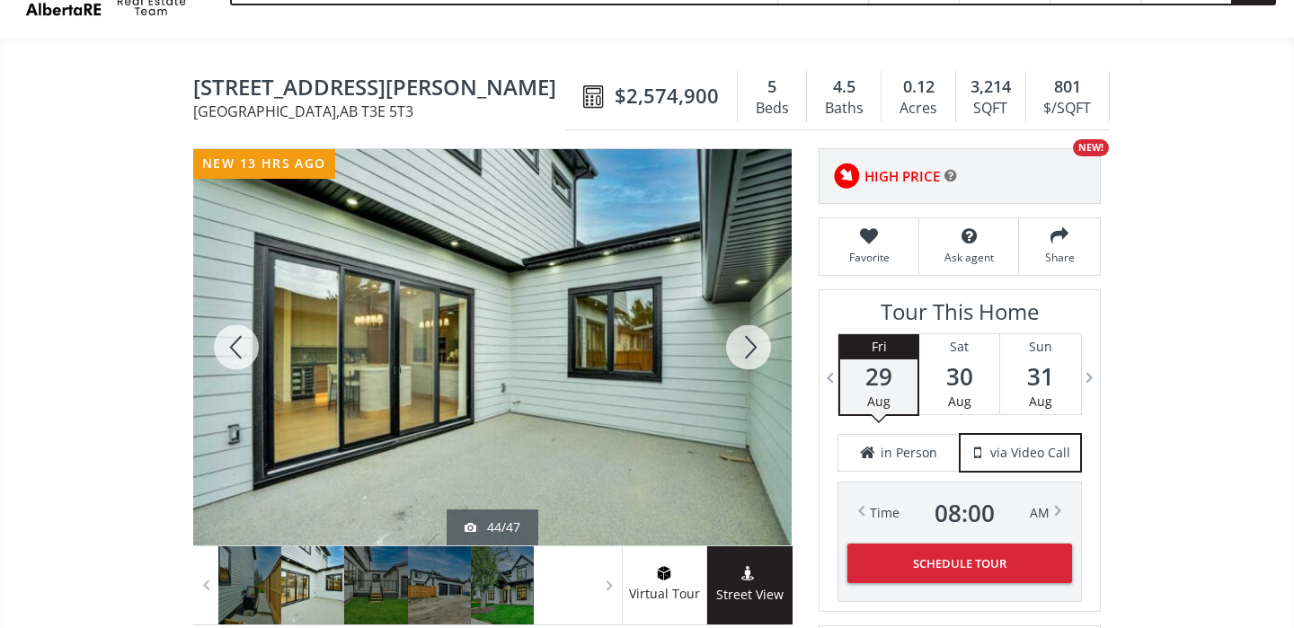
click at [755, 354] on div at bounding box center [749, 347] width 86 height 396
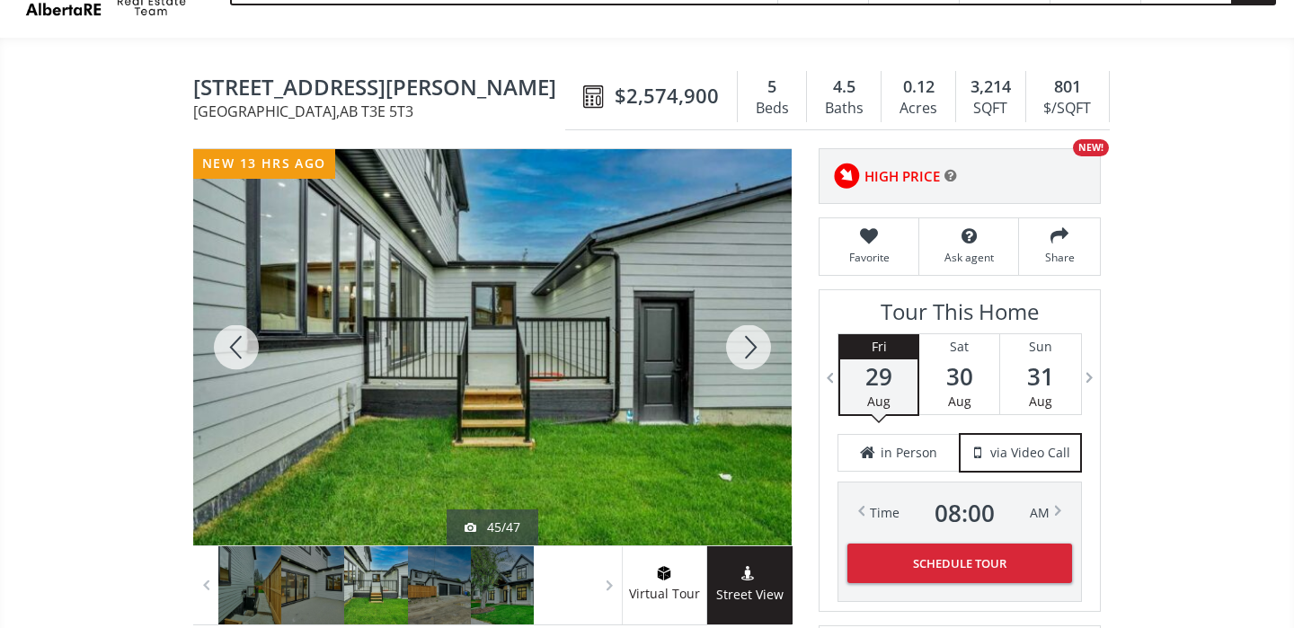
click at [755, 354] on div at bounding box center [749, 347] width 86 height 396
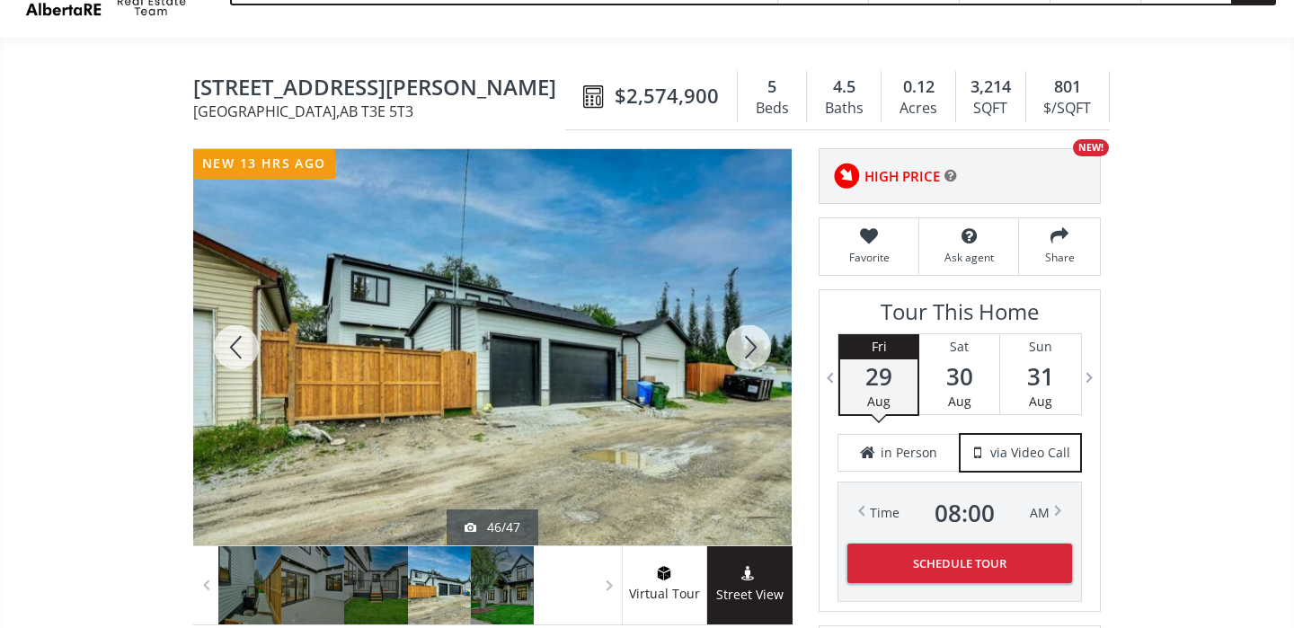
click at [755, 354] on div at bounding box center [749, 347] width 86 height 396
